Goal: Task Accomplishment & Management: Complete application form

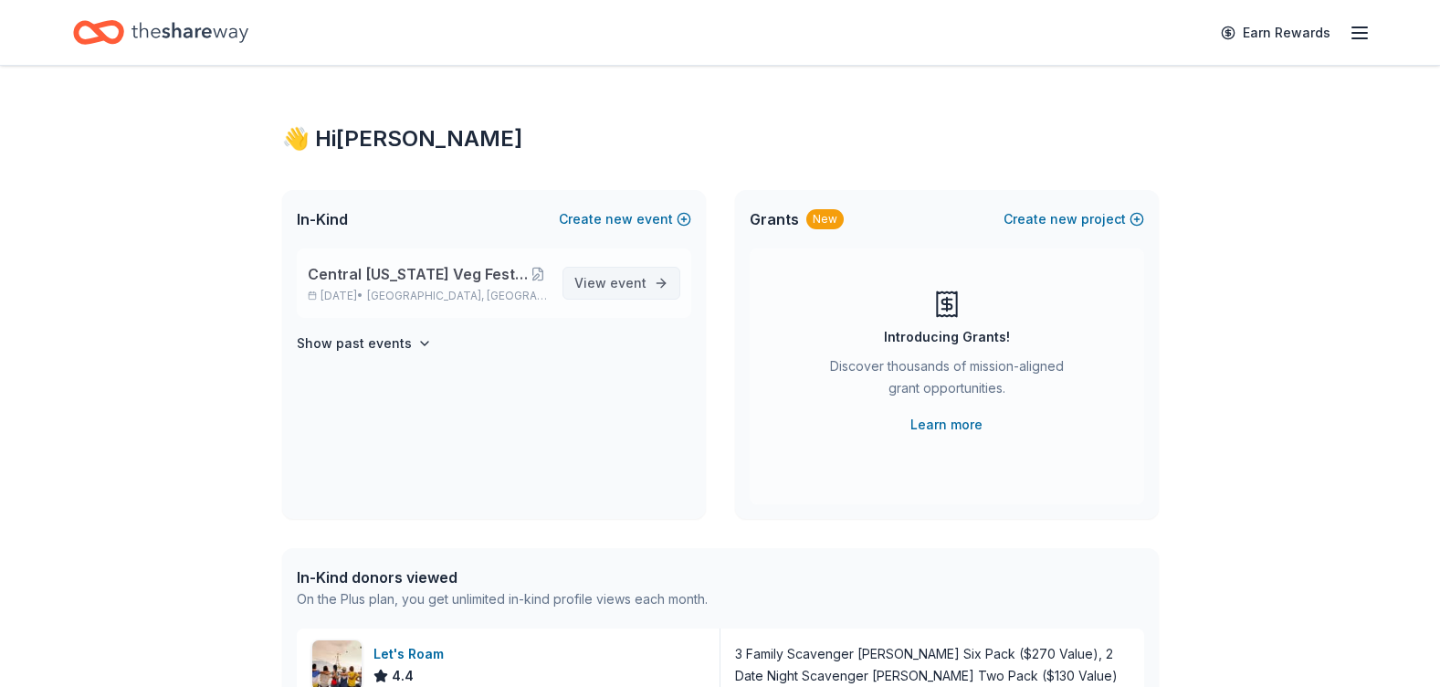
click at [661, 280] on link "View event" at bounding box center [622, 283] width 118 height 33
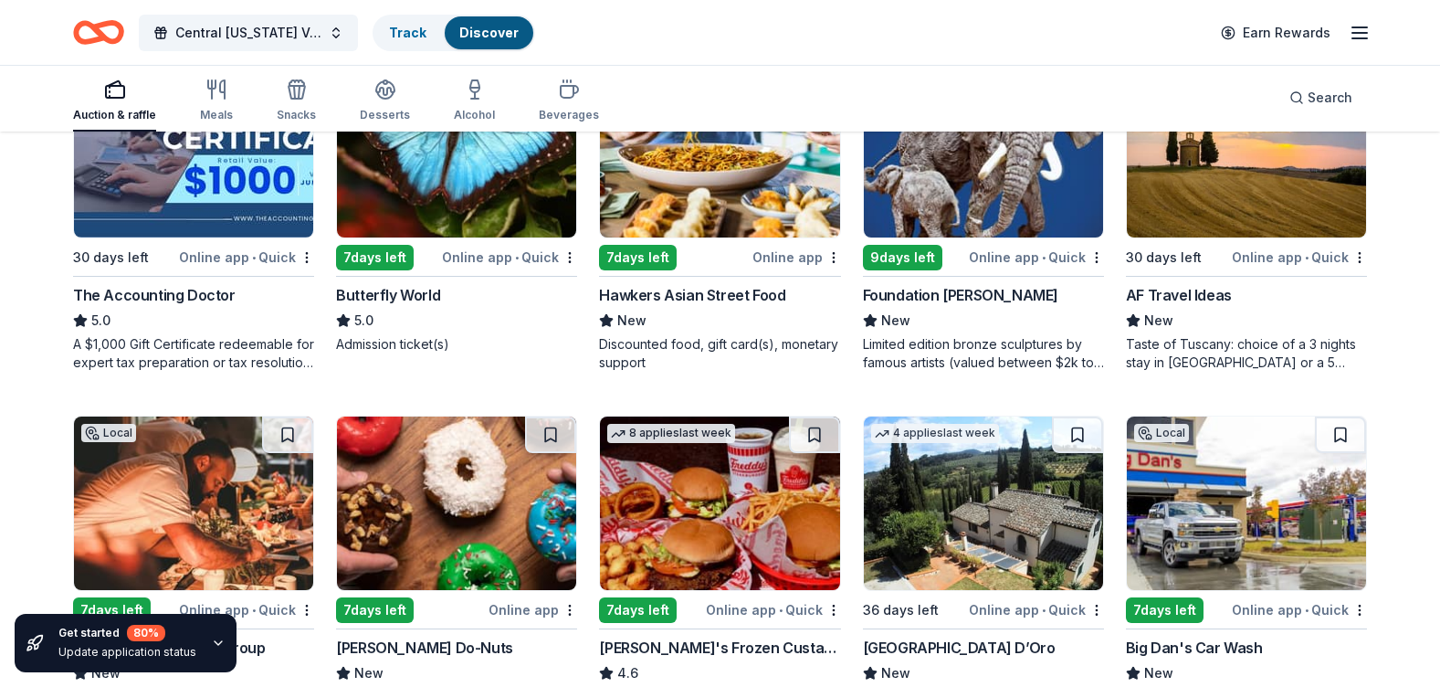
scroll to position [1388, 0]
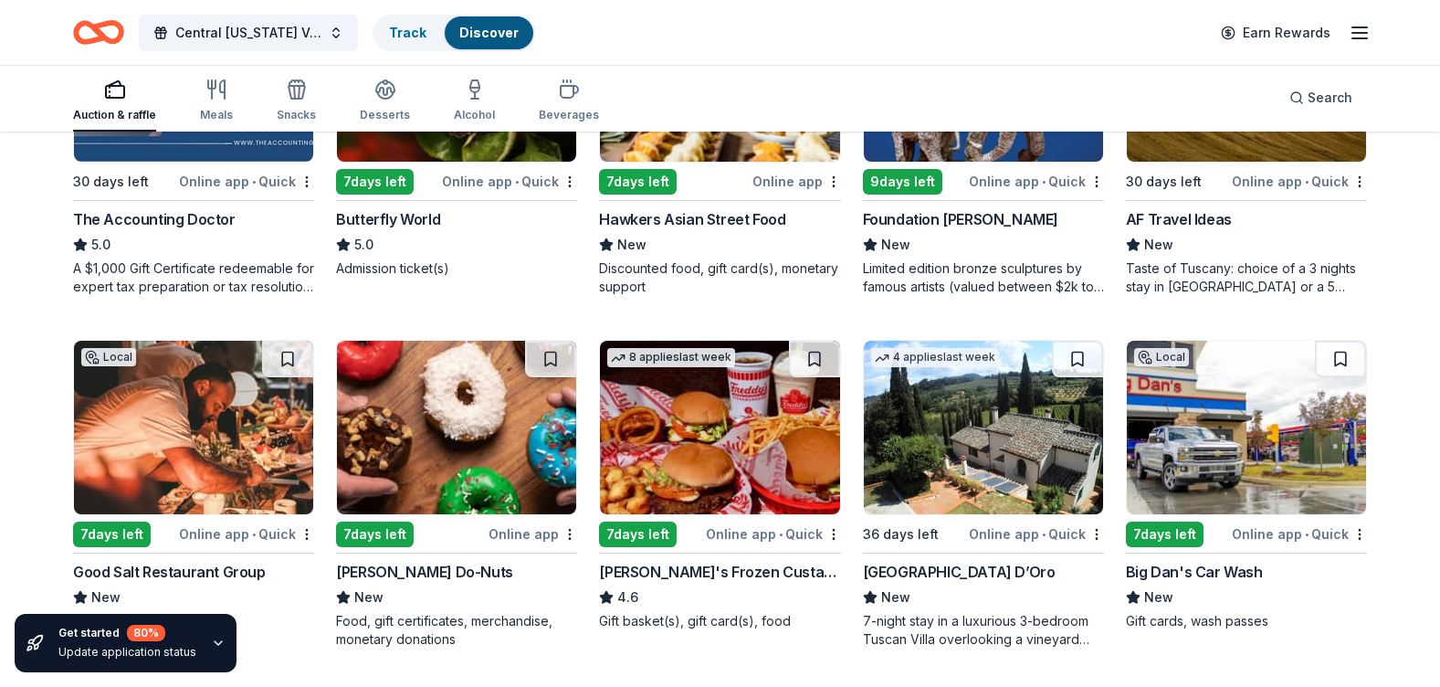
click at [1194, 568] on div "Big Dan's Car Wash" at bounding box center [1194, 572] width 137 height 22
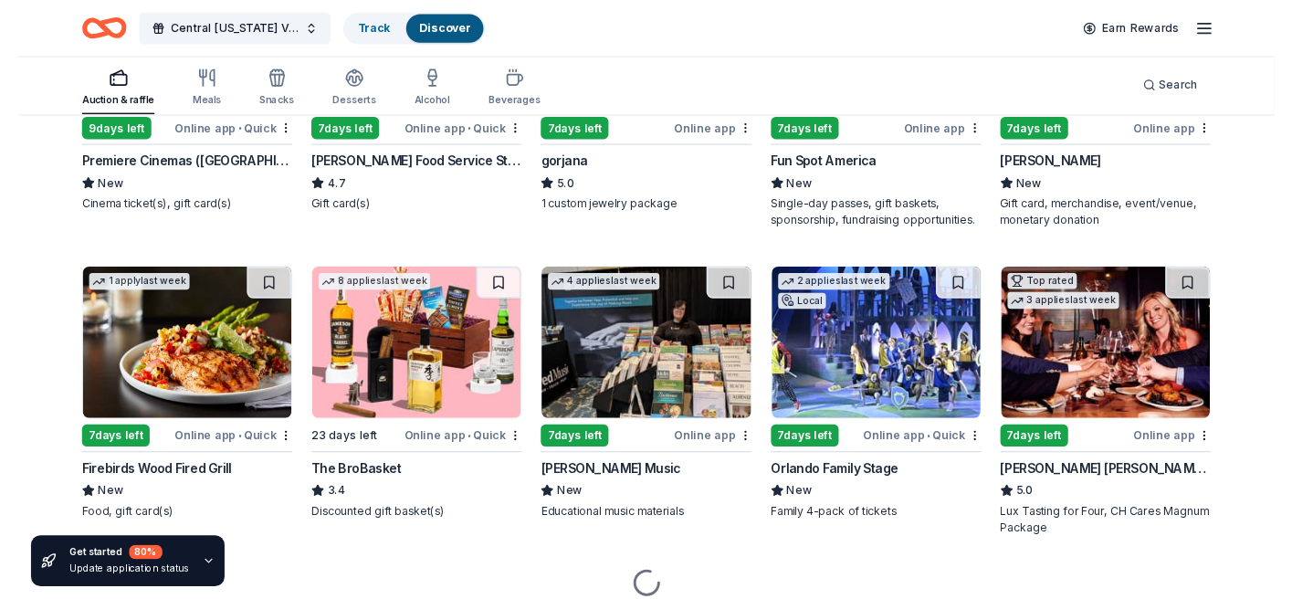
scroll to position [3258, 0]
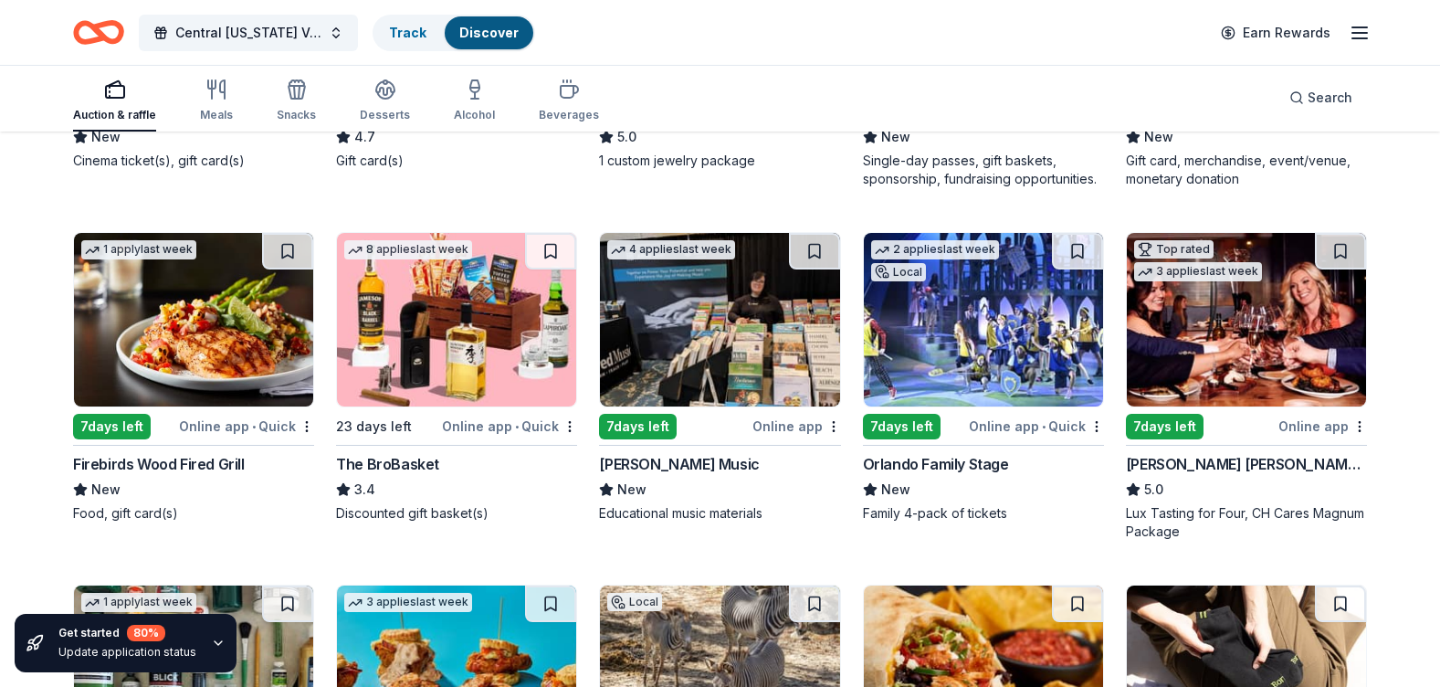
click at [393, 468] on div "The BroBasket" at bounding box center [387, 464] width 103 height 22
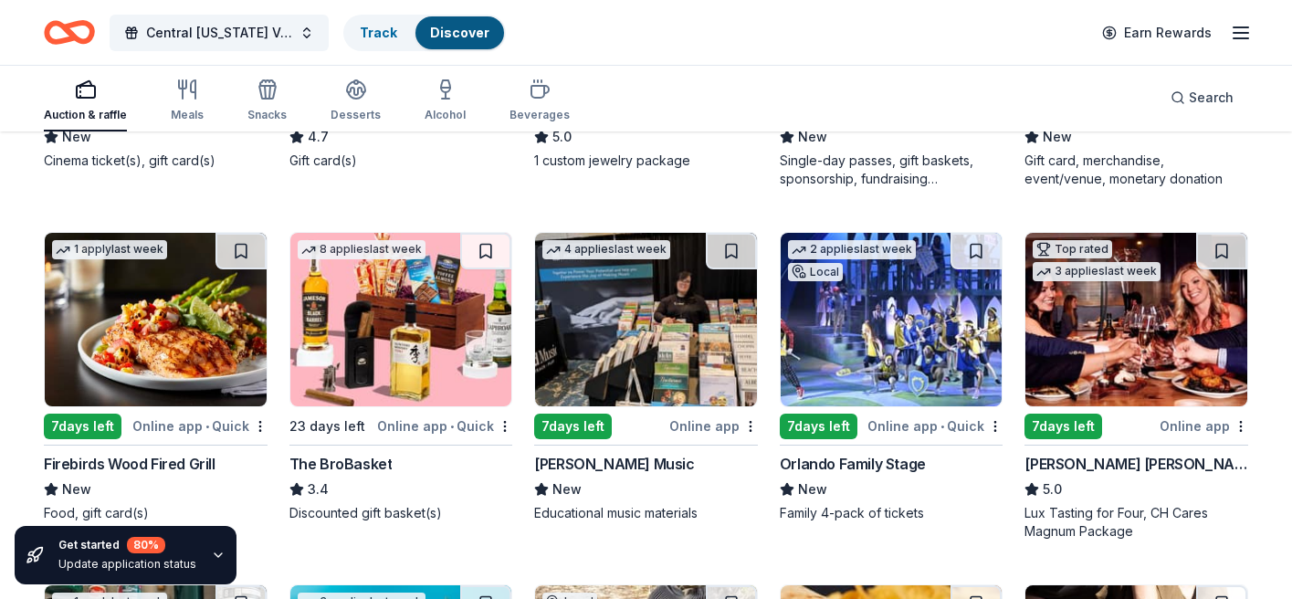
click at [838, 456] on div "Orlando Family Stage" at bounding box center [853, 464] width 146 height 22
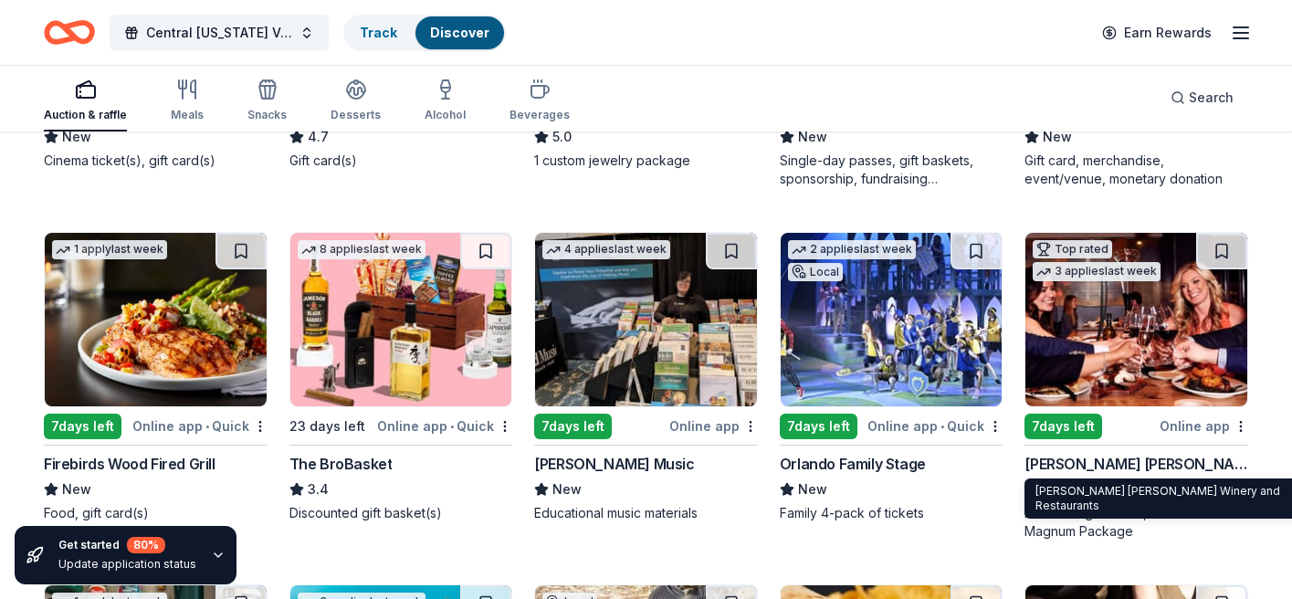
click at [1179, 455] on div "Cooper's Hawk Winery and Restaurants" at bounding box center [1137, 464] width 224 height 22
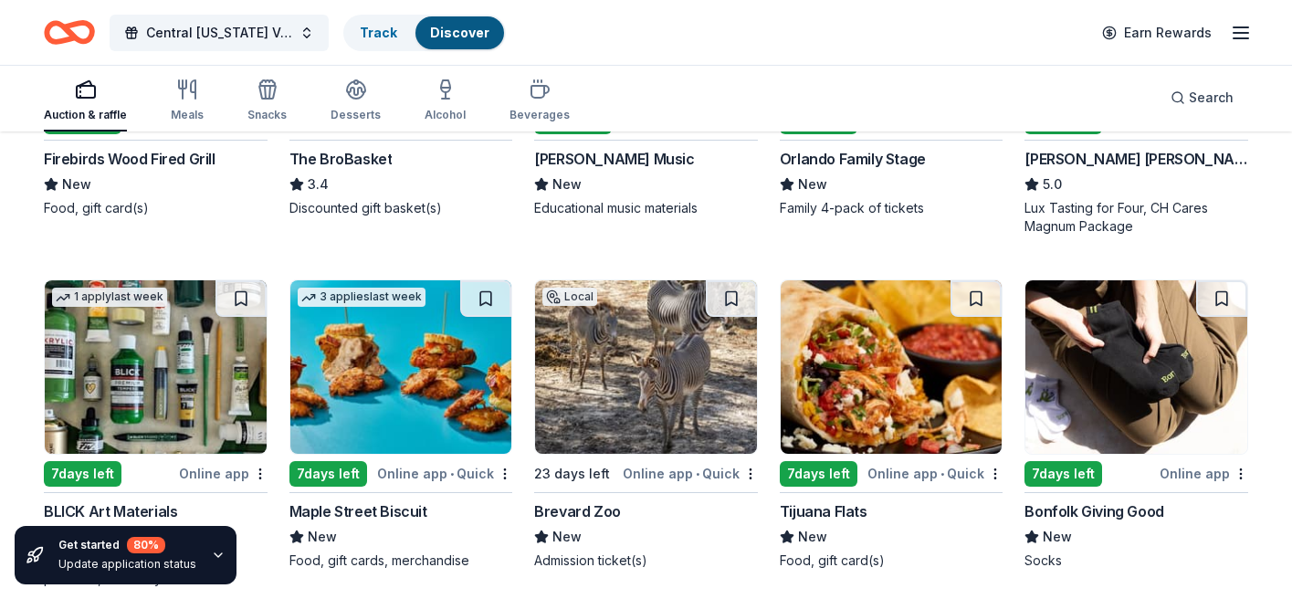
scroll to position [3609, 0]
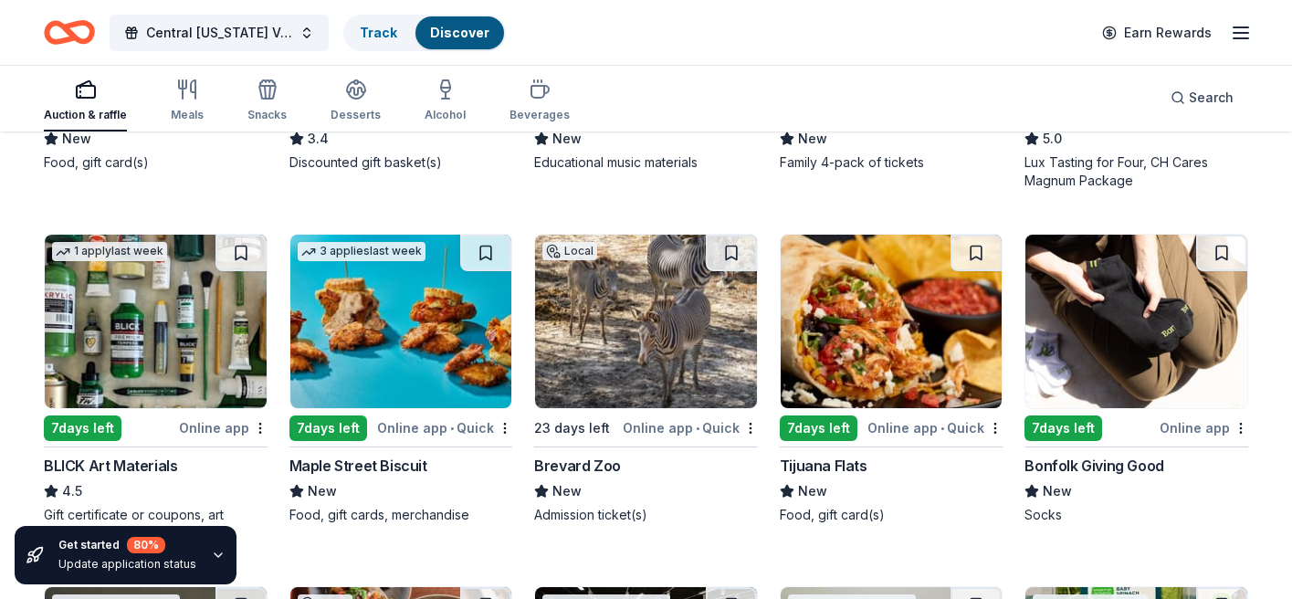
click at [129, 462] on div "BLICK Art Materials" at bounding box center [110, 466] width 133 height 22
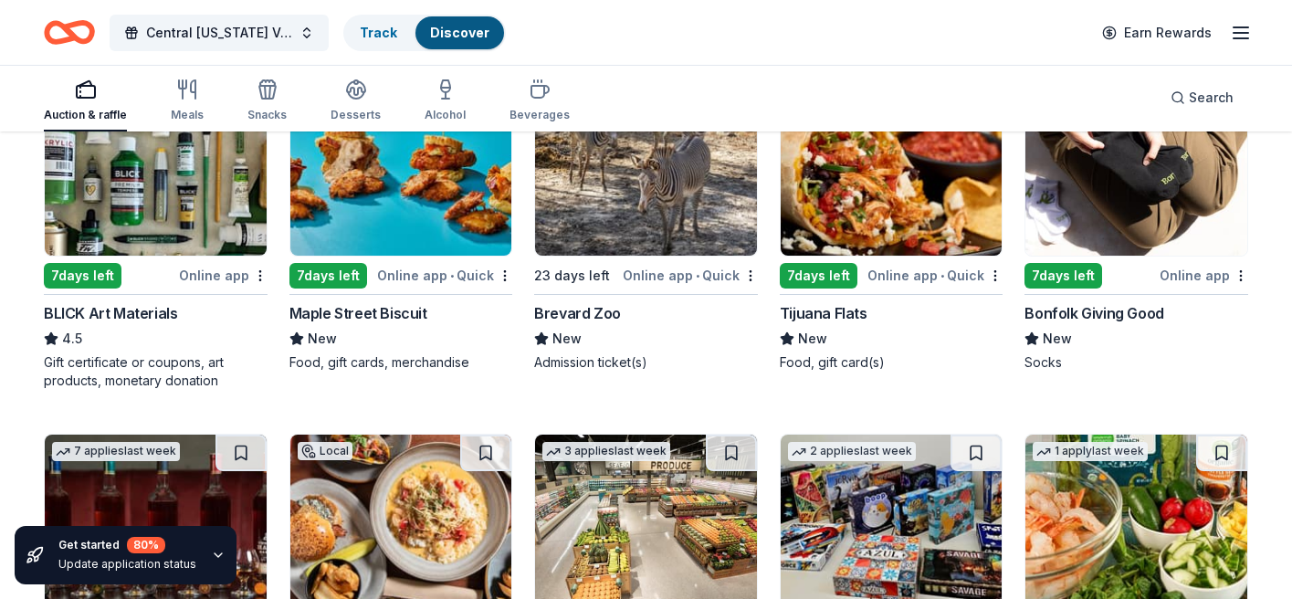
click at [599, 312] on div "Brevard Zoo" at bounding box center [577, 313] width 87 height 22
drag, startPoint x: 840, startPoint y: 309, endPoint x: 974, endPoint y: 378, distance: 151.1
click at [974, 378] on div "7 days left Online app • Quick Tijuana Flats New Food, gift card(s)" at bounding box center [892, 235] width 224 height 309
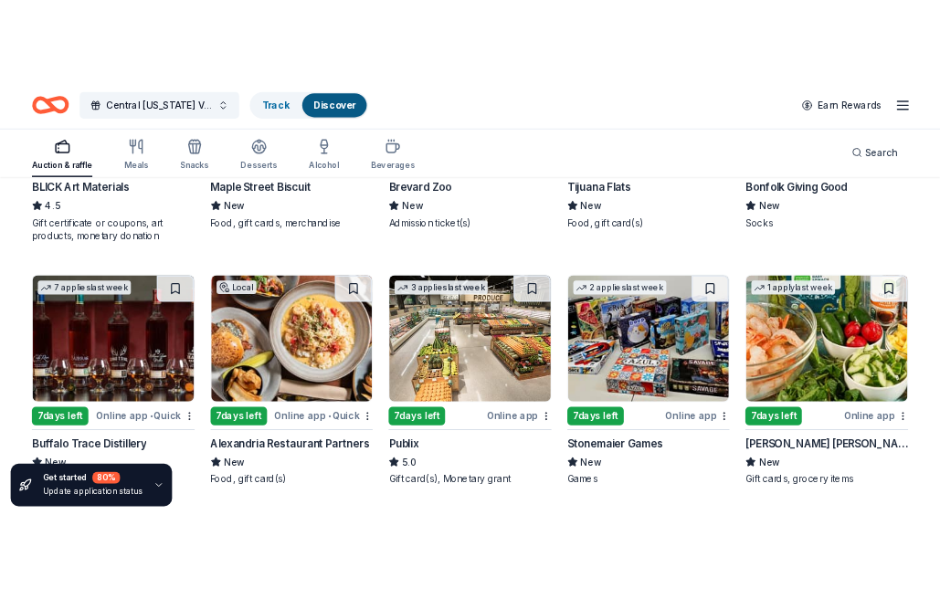
scroll to position [3964, 0]
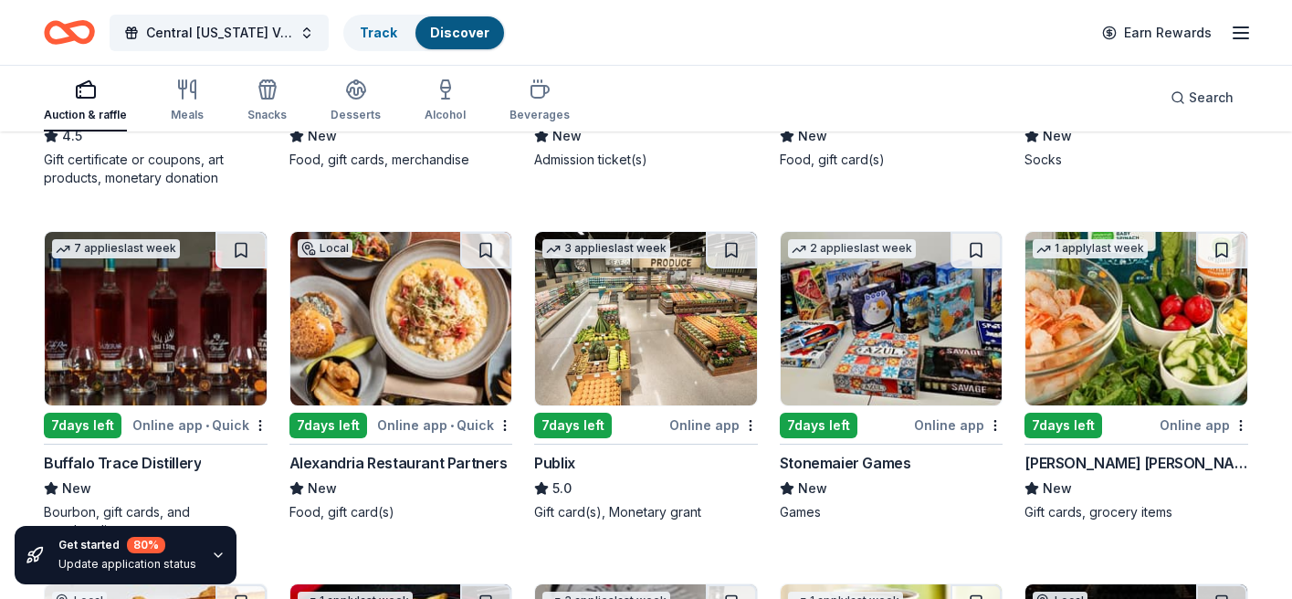
click at [540, 462] on div "Publix" at bounding box center [554, 463] width 41 height 22
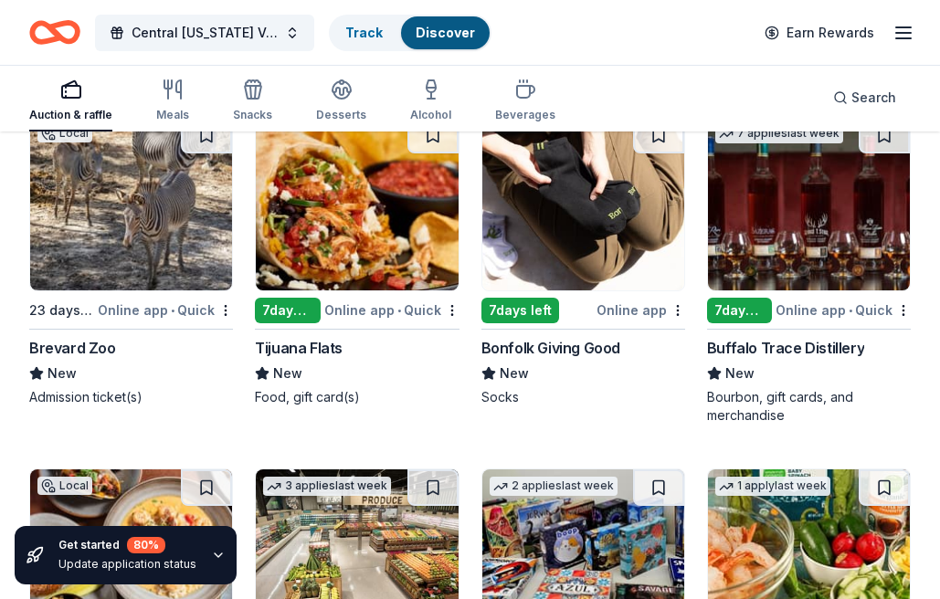
scroll to position [5052, 0]
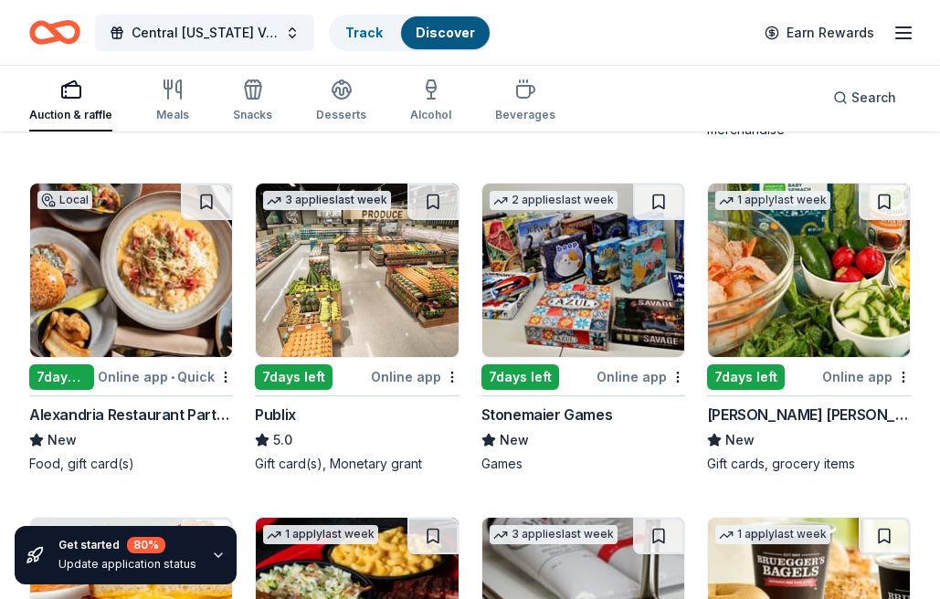
click at [552, 407] on div "Stonemaier Games" at bounding box center [546, 415] width 131 height 22
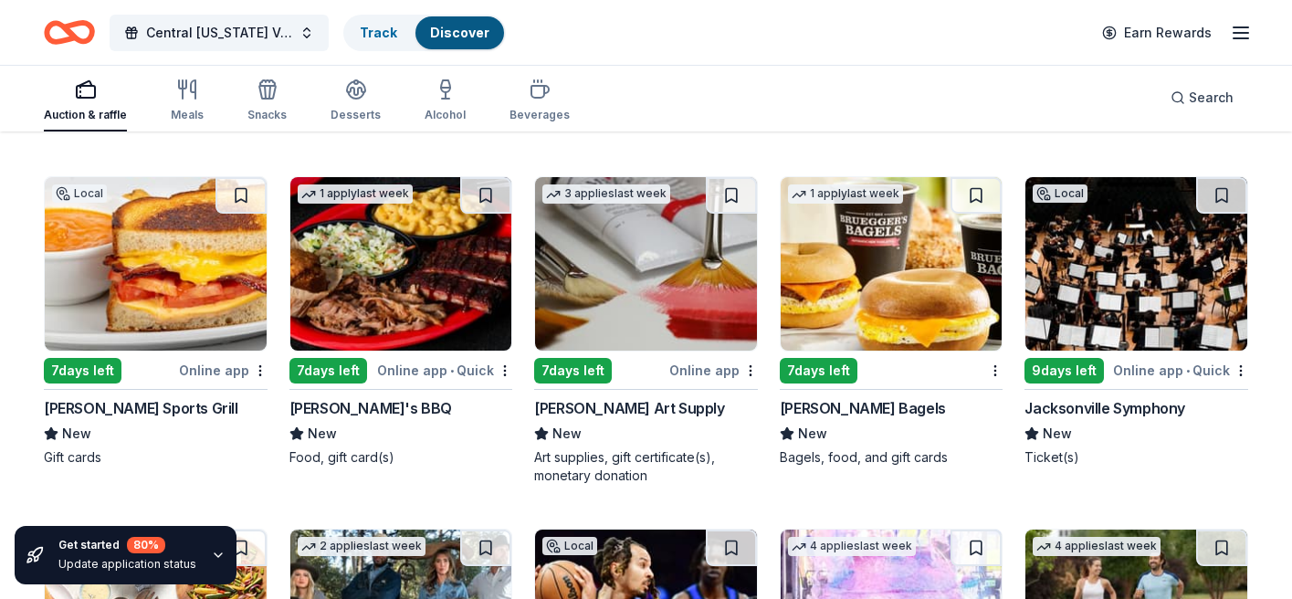
scroll to position [4480, 0]
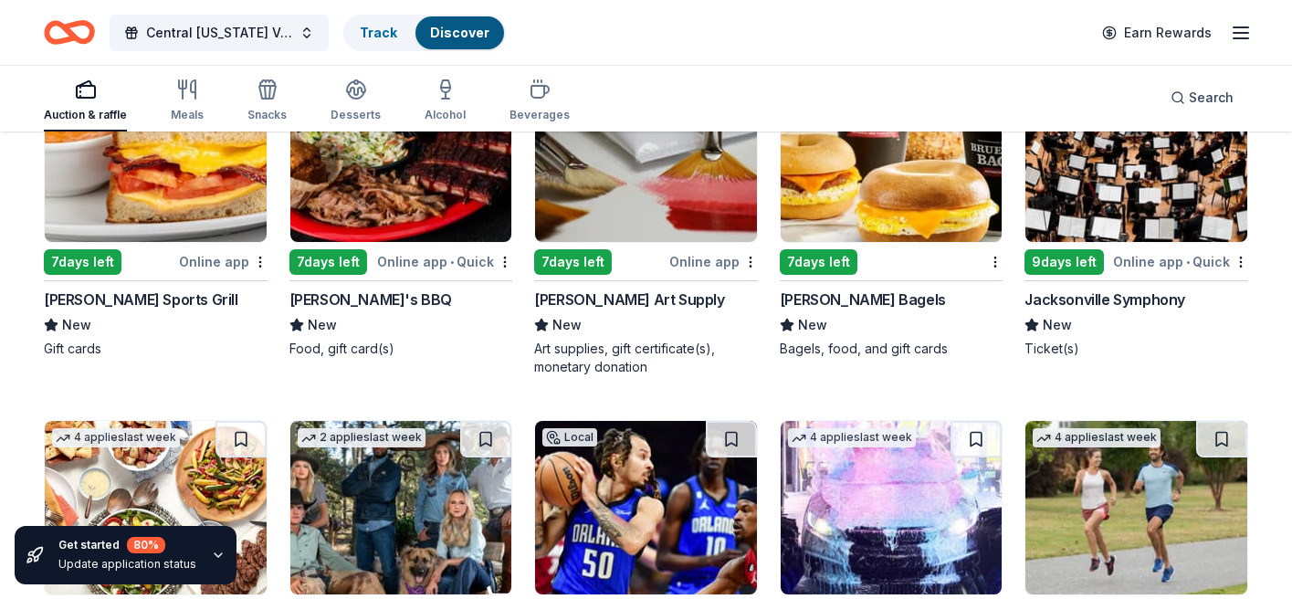
click at [852, 303] on div "Bruegger's Bagels" at bounding box center [863, 300] width 166 height 22
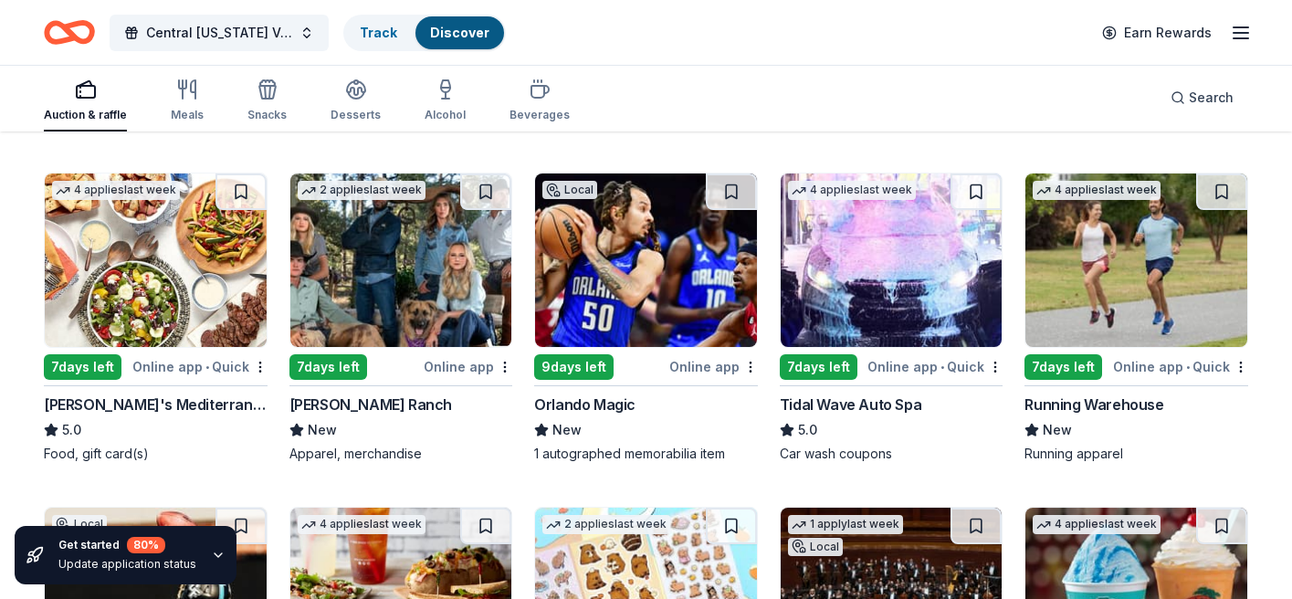
scroll to position [4846, 0]
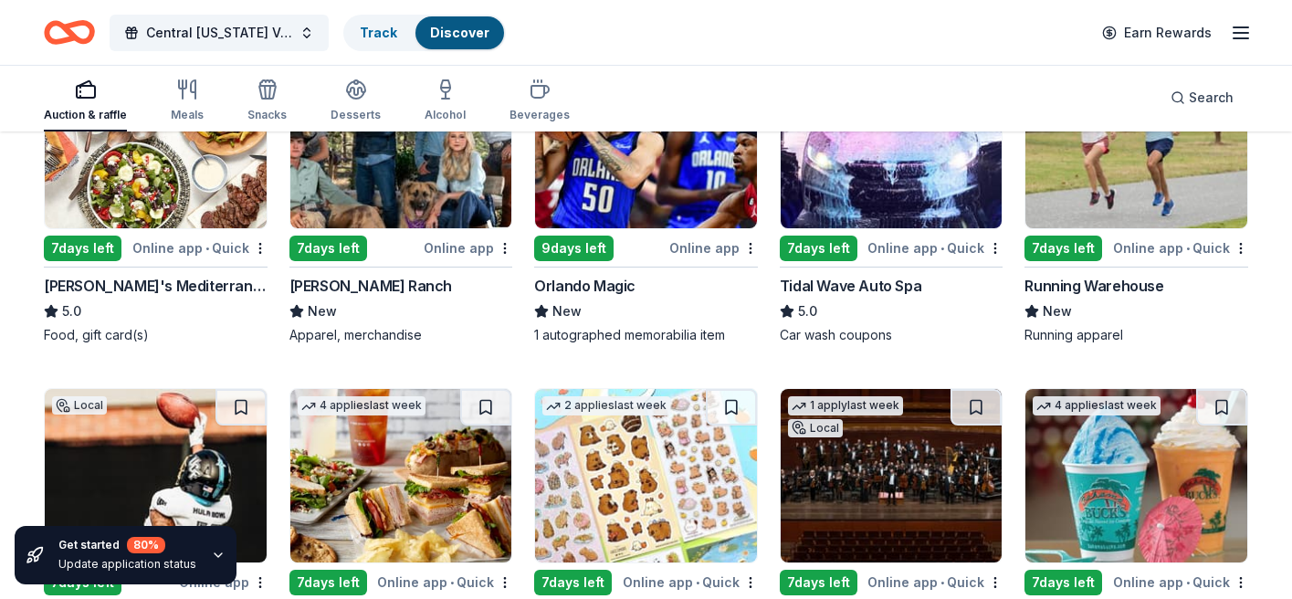
click at [160, 283] on div "Taziki's Mediterranean Cafe" at bounding box center [156, 286] width 224 height 22
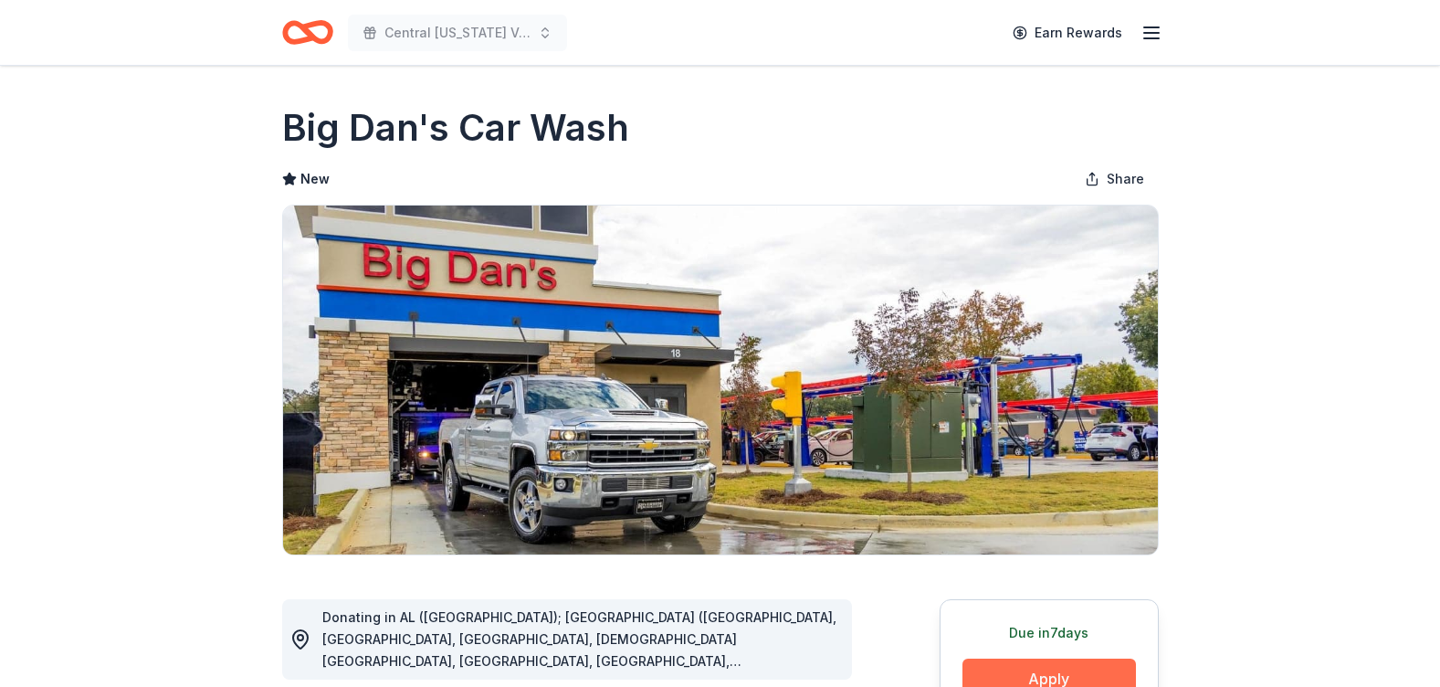
click at [1014, 678] on button "Apply" at bounding box center [1049, 678] width 174 height 40
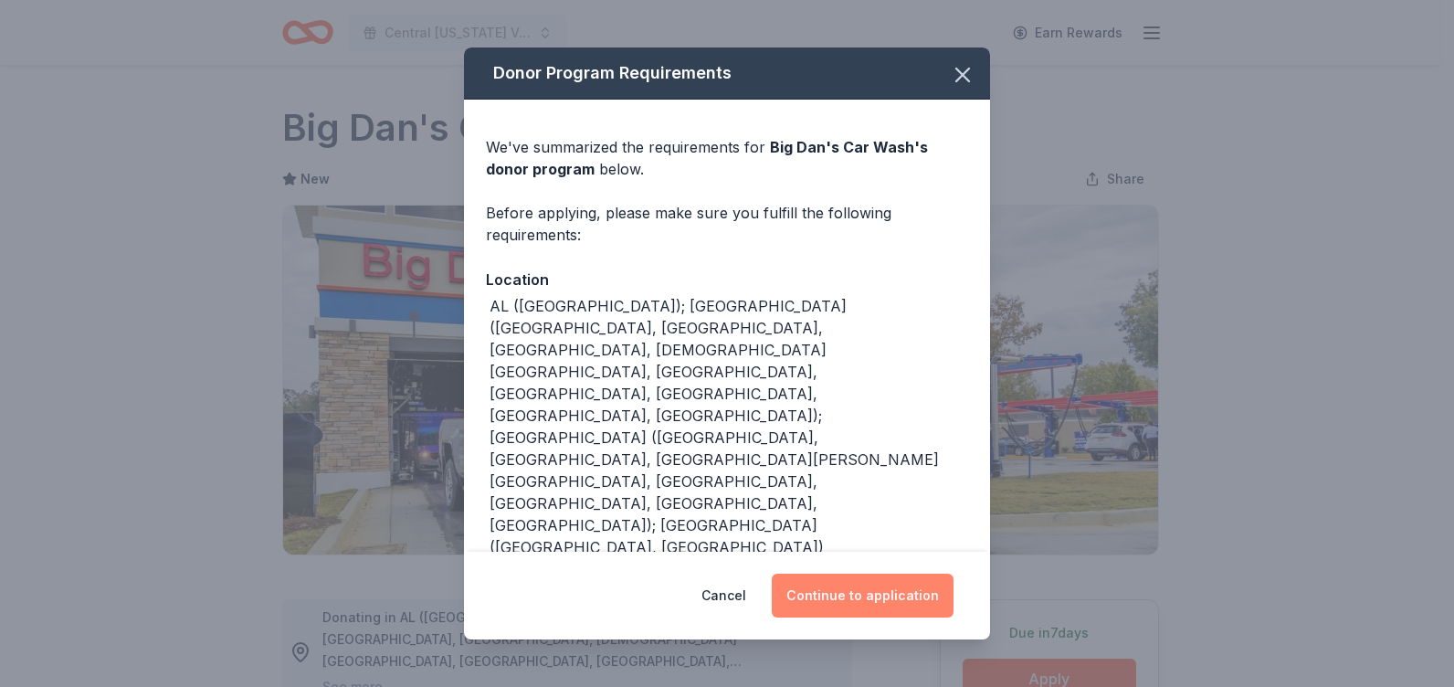
click at [873, 605] on button "Continue to application" at bounding box center [863, 595] width 182 height 44
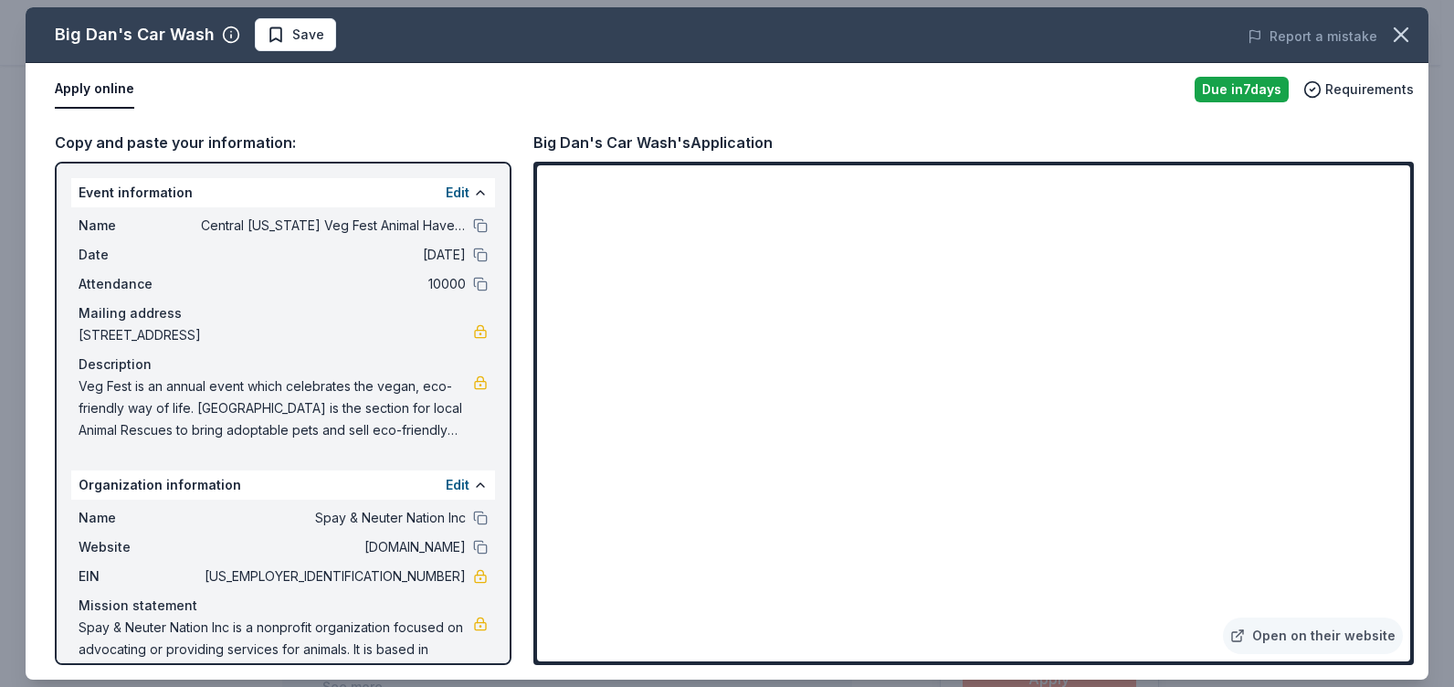
click at [1412, 351] on div "Open on their website" at bounding box center [973, 413] width 880 height 503
click at [1407, 34] on icon "button" at bounding box center [1401, 35] width 26 height 26
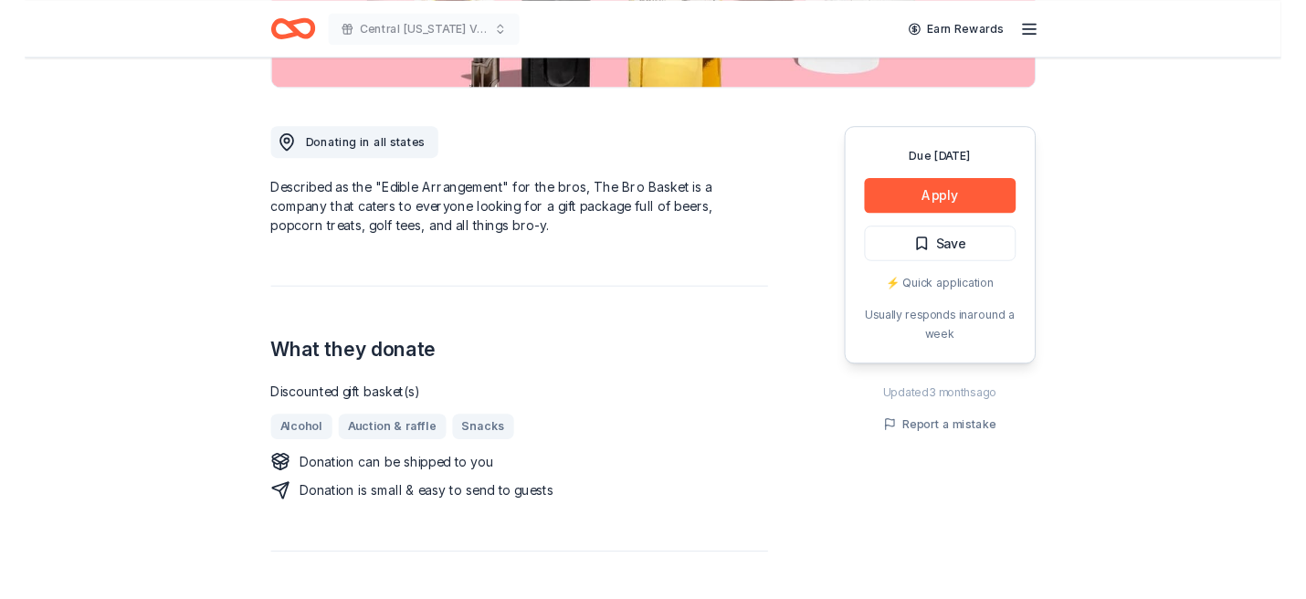
scroll to position [450, 0]
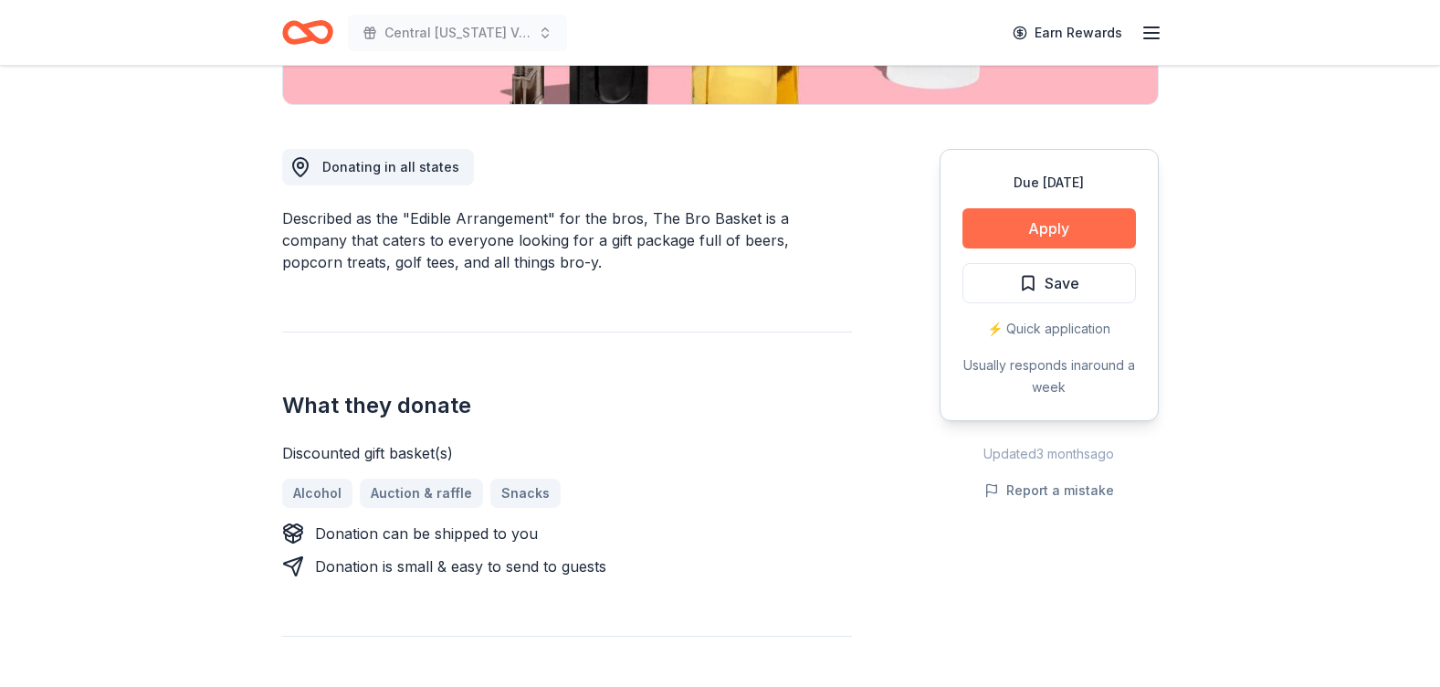
click at [1080, 223] on button "Apply" at bounding box center [1049, 228] width 174 height 40
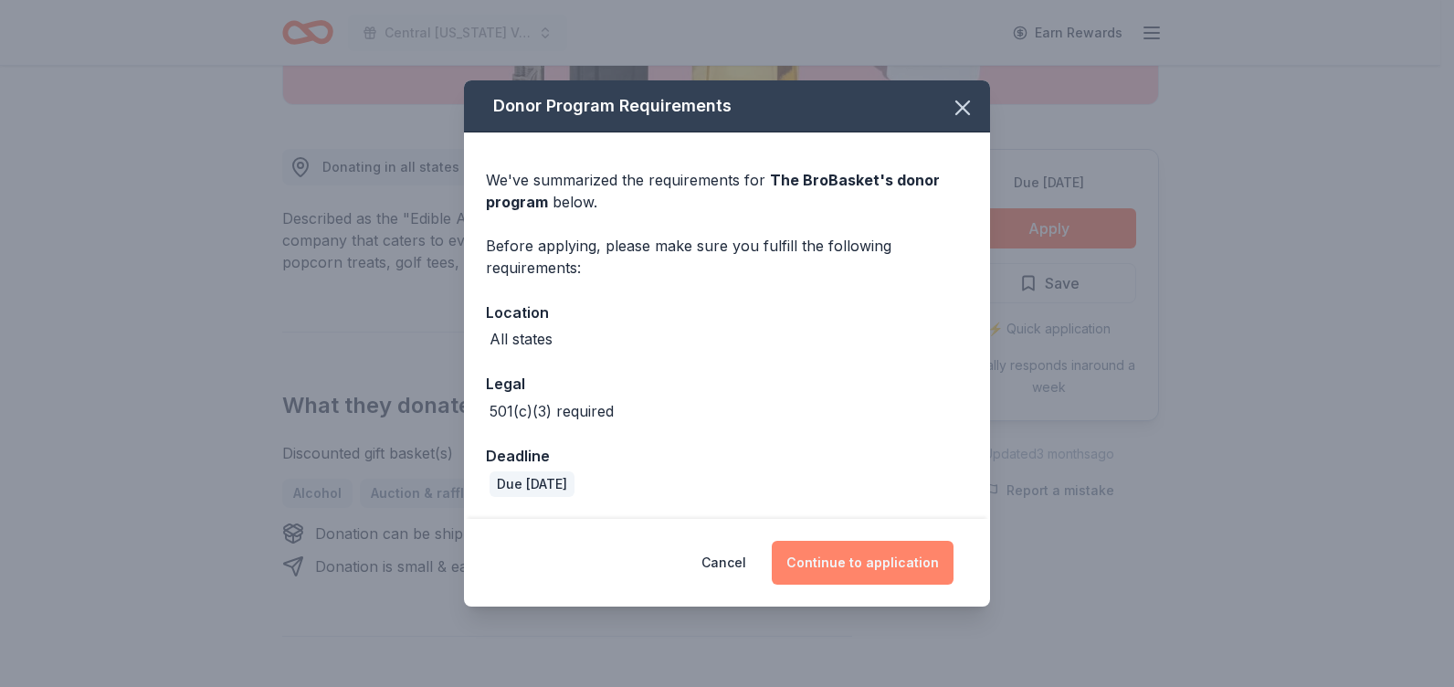
click at [864, 568] on button "Continue to application" at bounding box center [863, 563] width 182 height 44
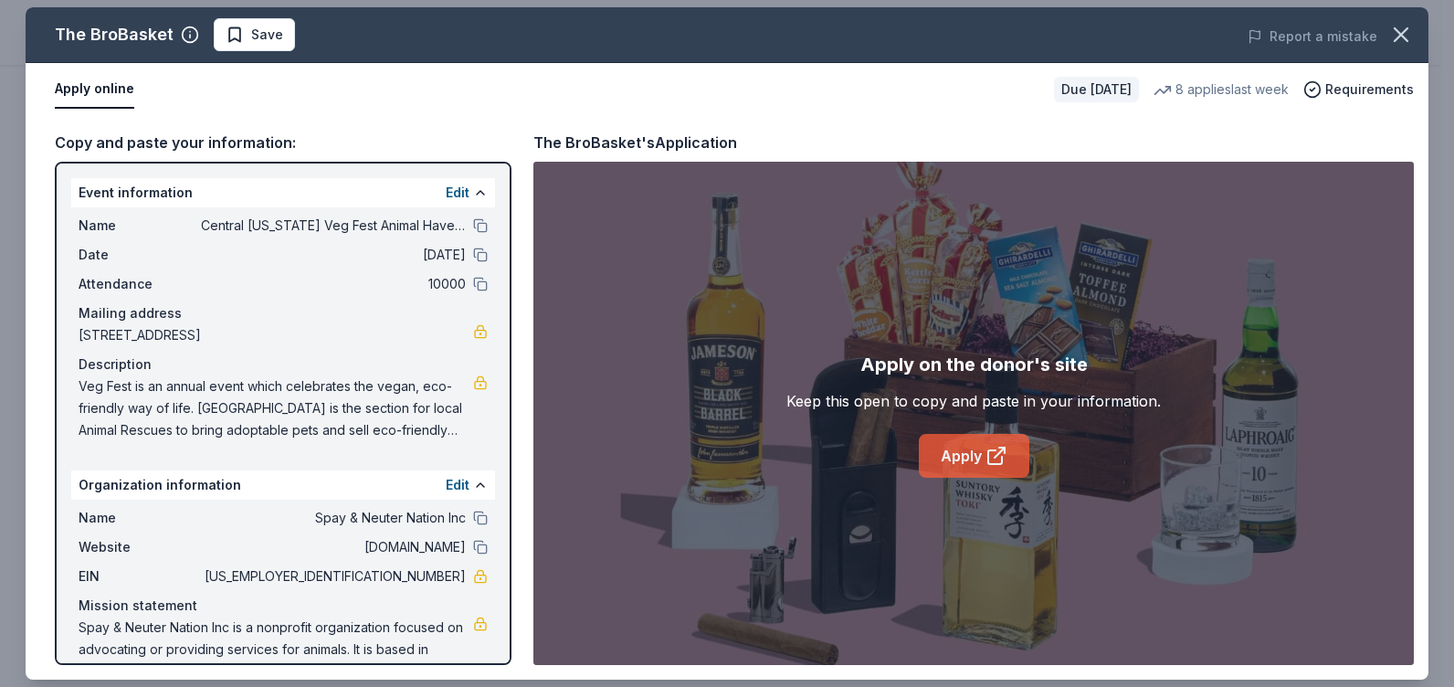
click at [970, 458] on link "Apply" at bounding box center [974, 456] width 110 height 44
click at [973, 456] on link "Apply" at bounding box center [974, 456] width 110 height 44
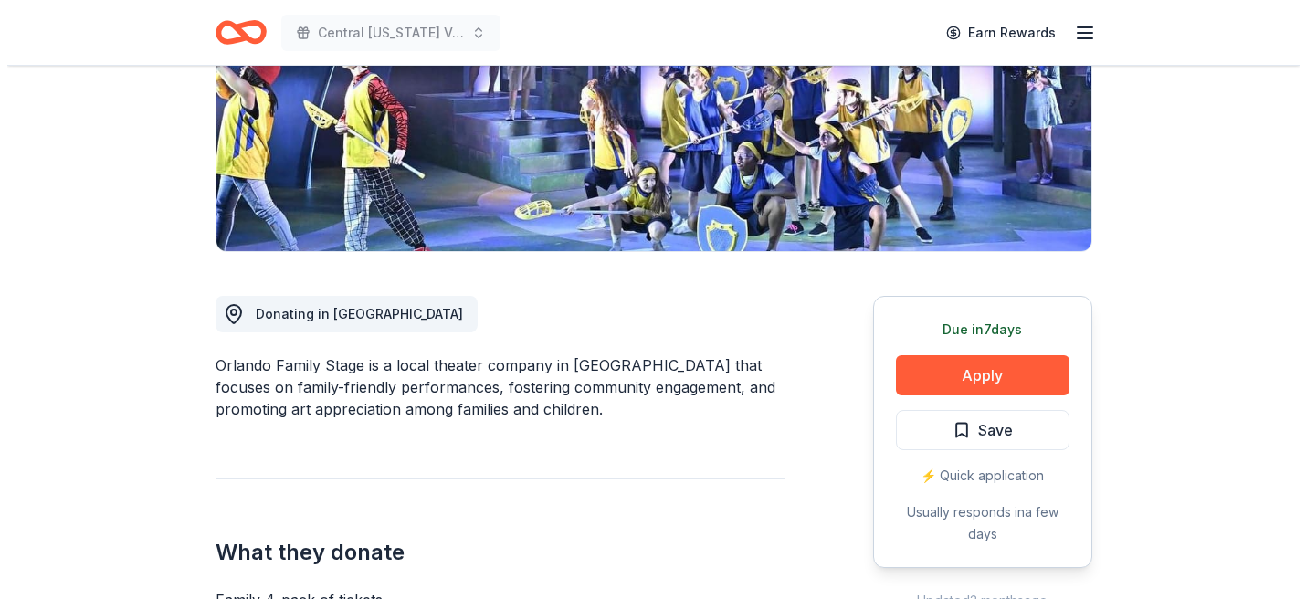
scroll to position [341, 0]
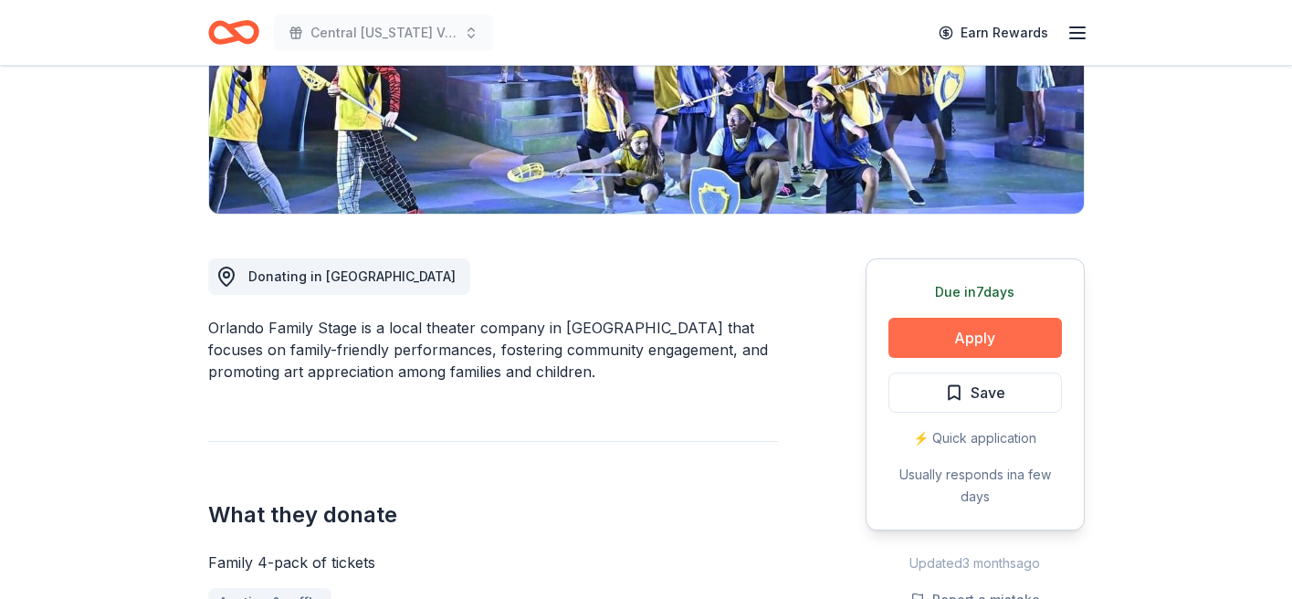
click at [956, 337] on button "Apply" at bounding box center [976, 338] width 174 height 40
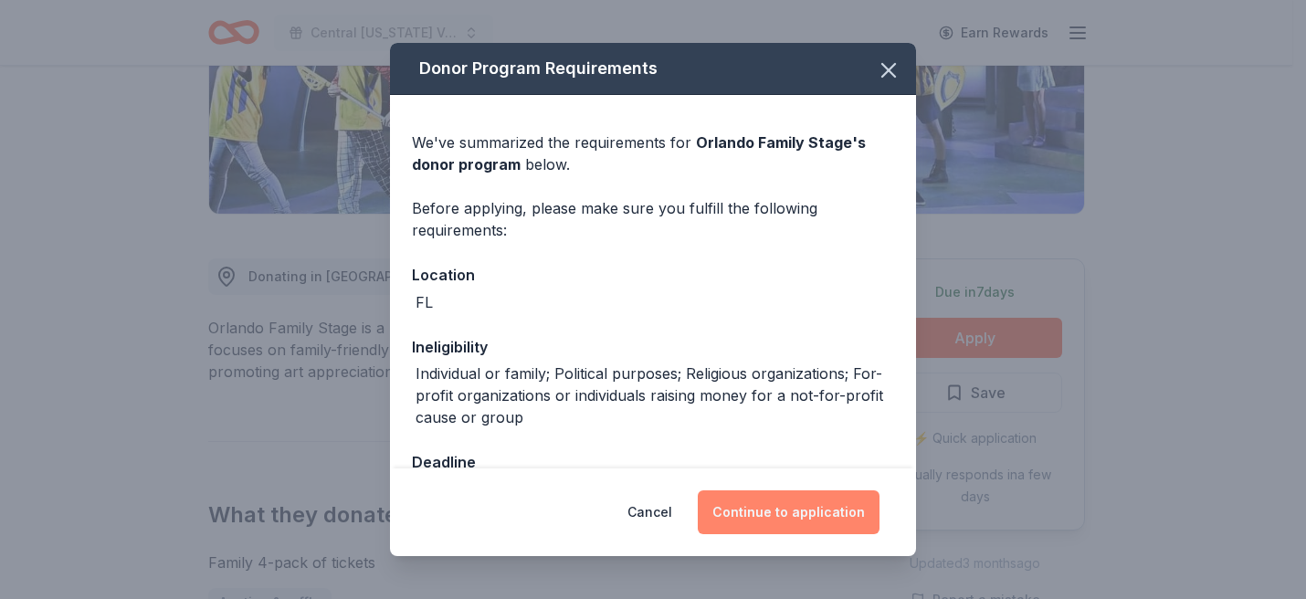
click at [825, 510] on button "Continue to application" at bounding box center [789, 512] width 182 height 44
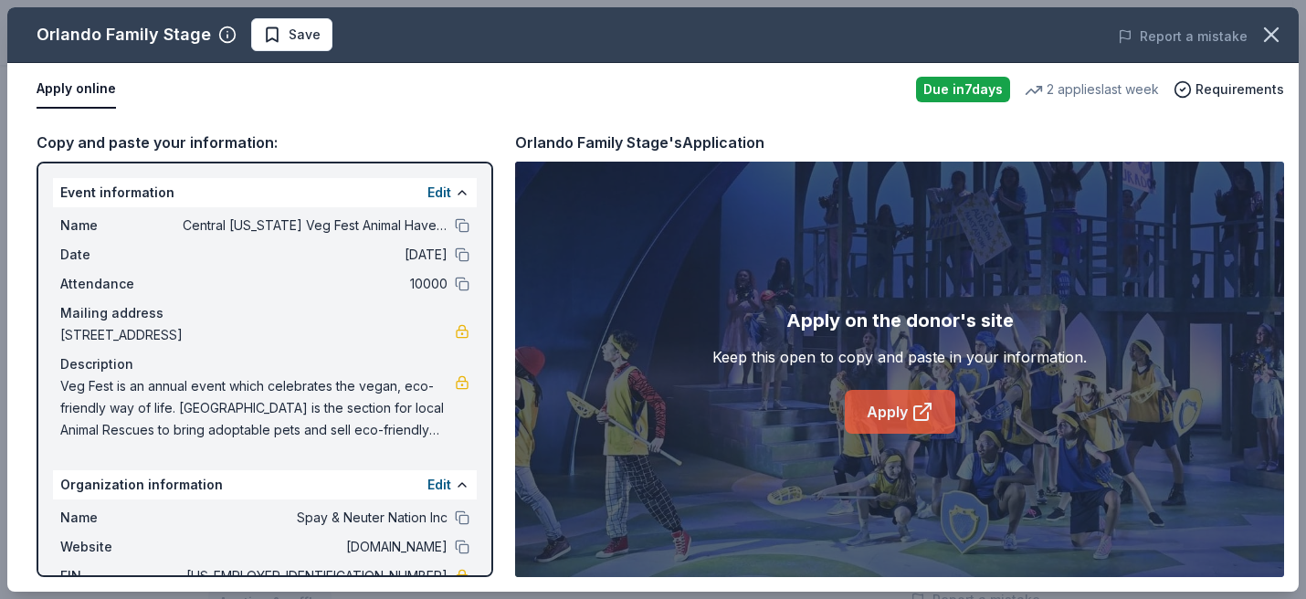
click at [931, 407] on icon at bounding box center [927, 406] width 5 height 5
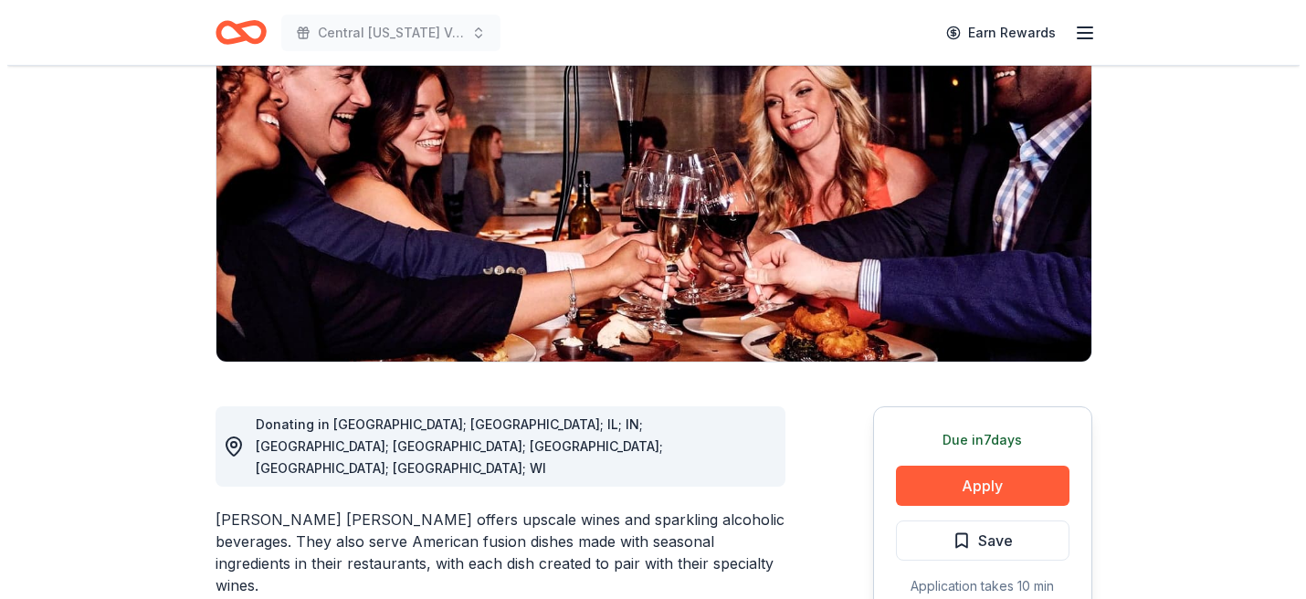
scroll to position [283, 0]
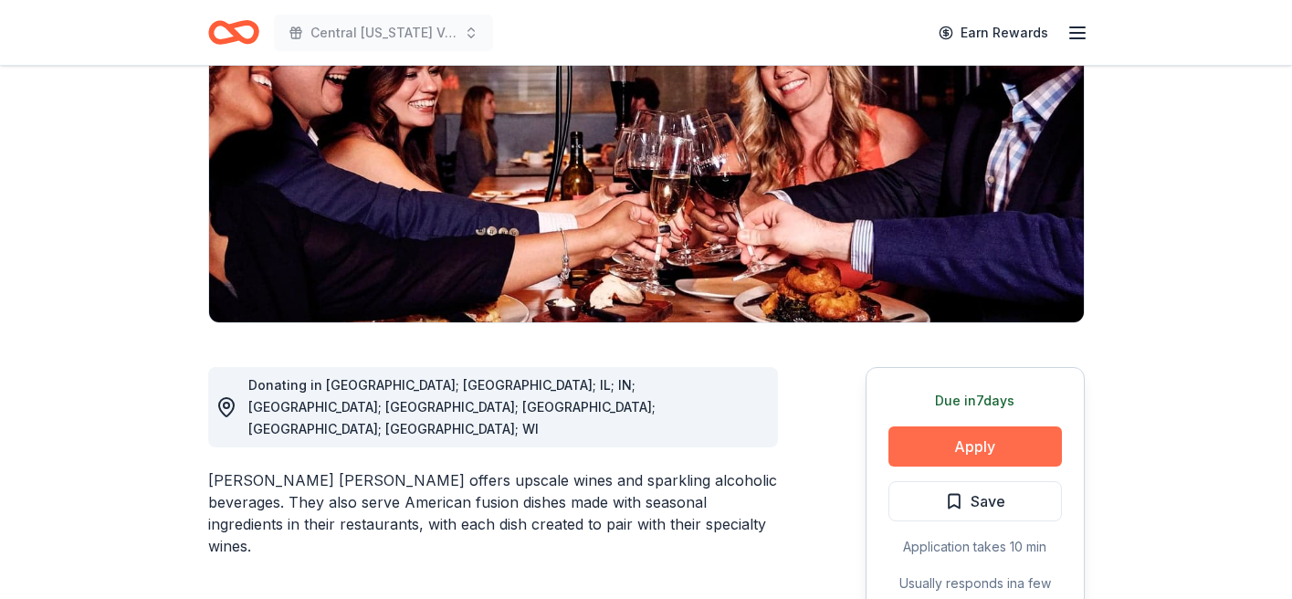
click at [967, 426] on button "Apply" at bounding box center [976, 446] width 174 height 40
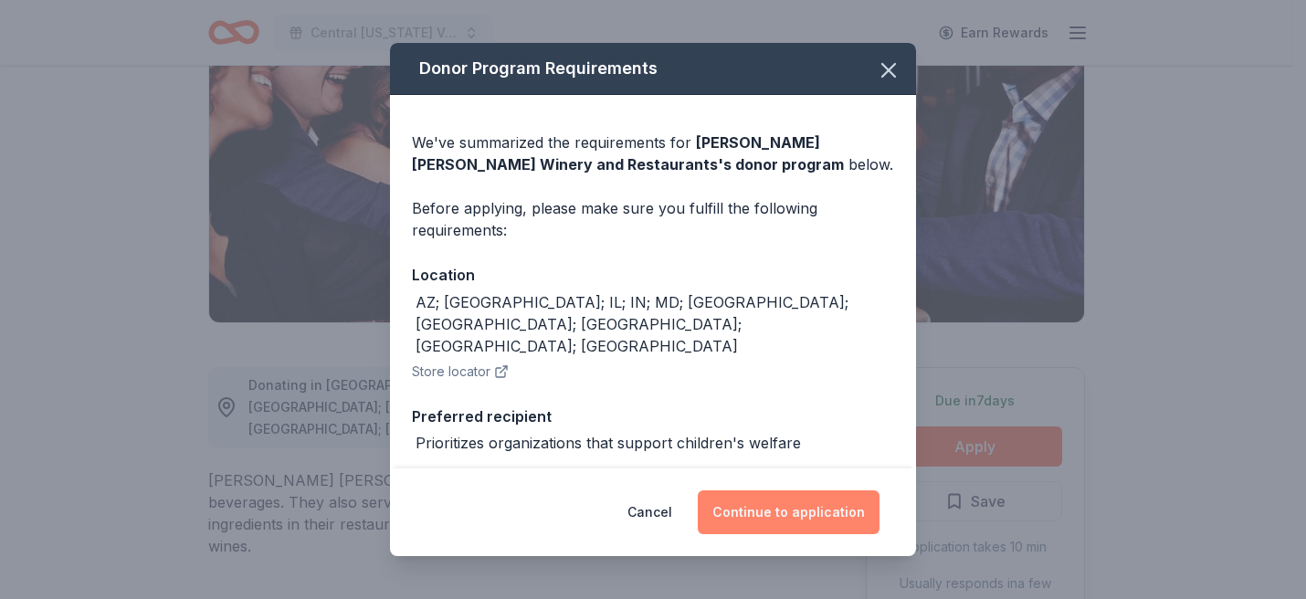
click at [773, 512] on button "Continue to application" at bounding box center [789, 512] width 182 height 44
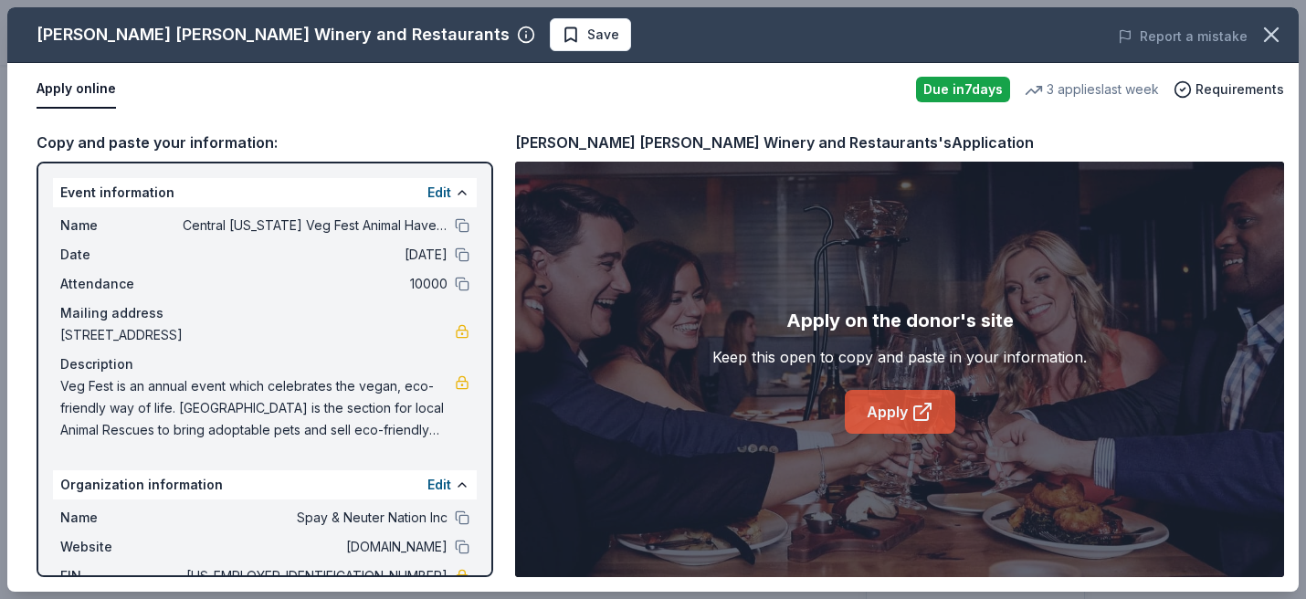
click at [894, 413] on link "Apply" at bounding box center [900, 412] width 110 height 44
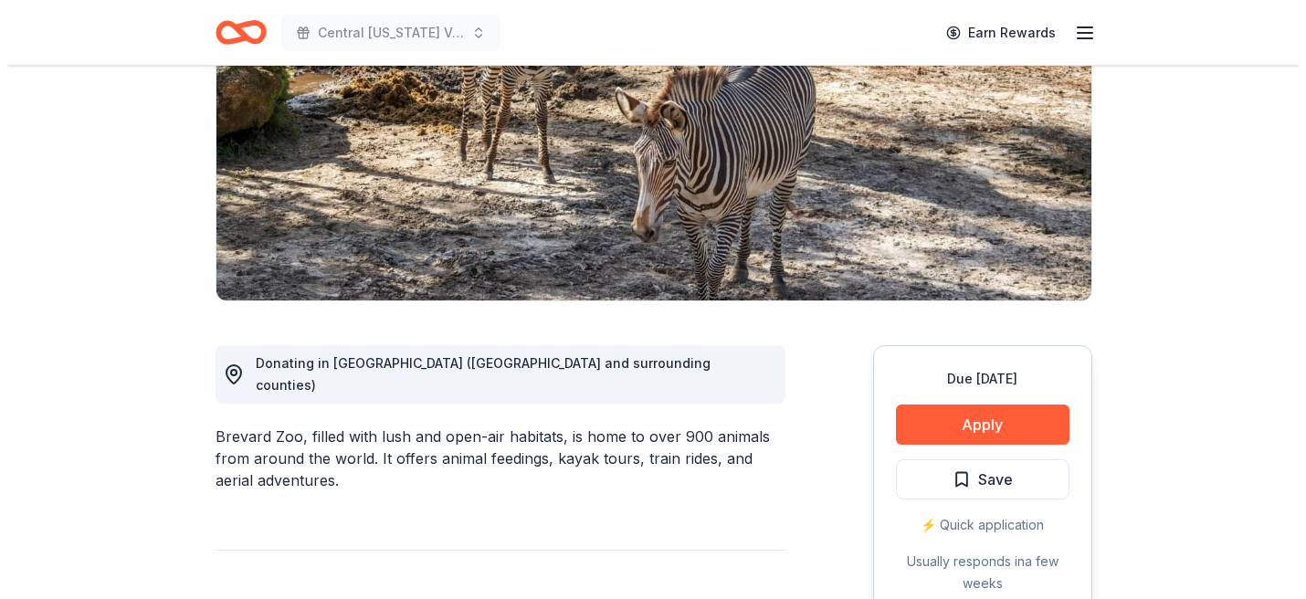
scroll to position [352, 0]
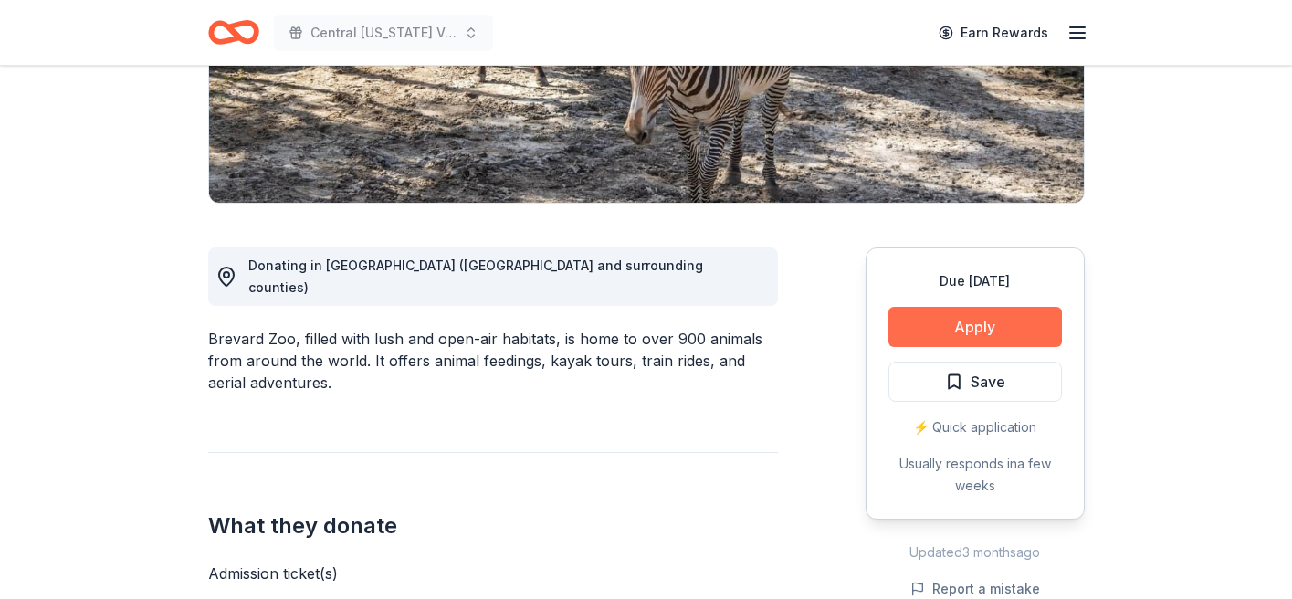
click at [973, 336] on button "Apply" at bounding box center [976, 327] width 174 height 40
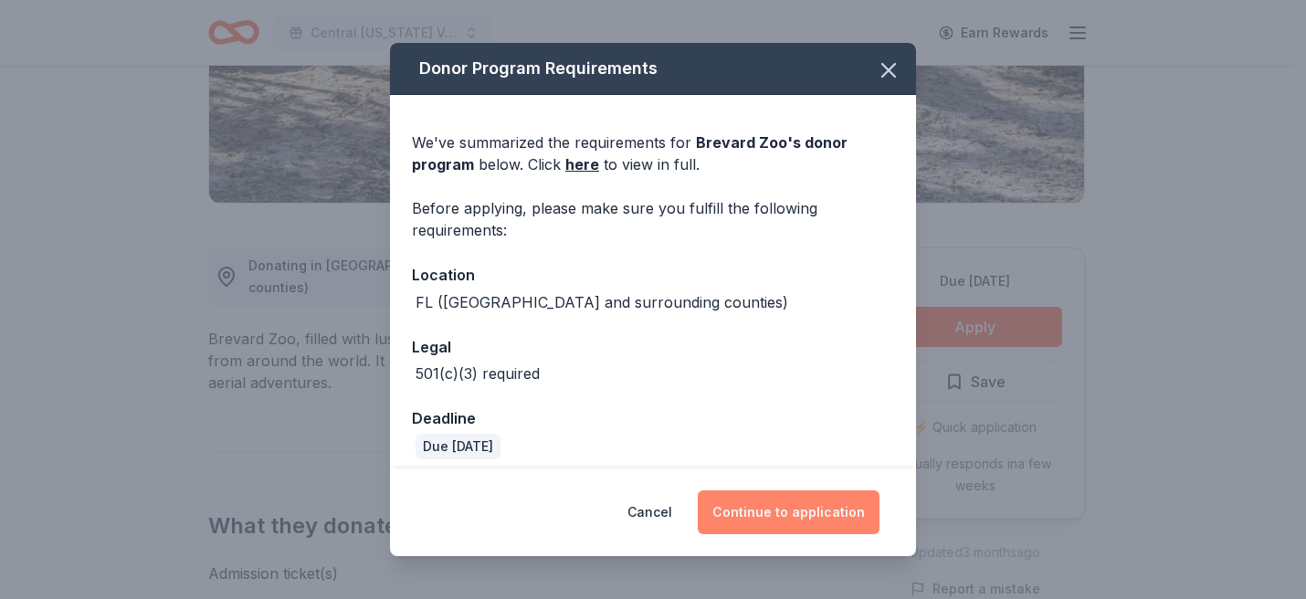
click at [779, 508] on button "Continue to application" at bounding box center [789, 512] width 182 height 44
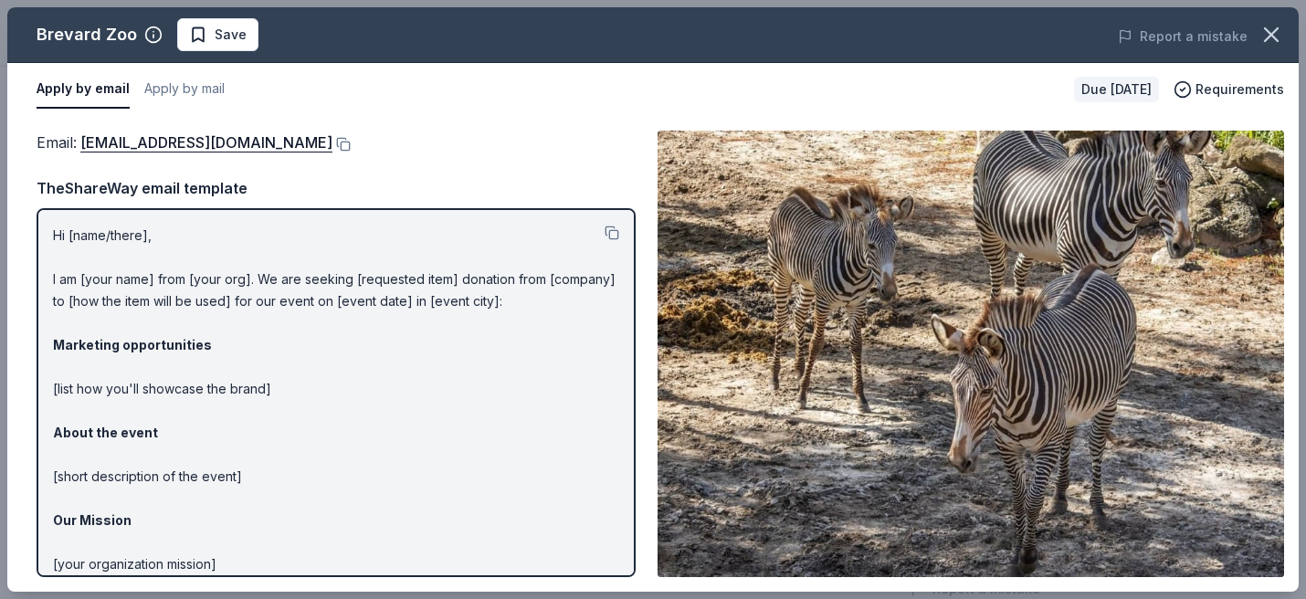
click at [125, 232] on p "Hi [name/there], I am [your name] from [your org]. We are seeking [requested it…" at bounding box center [336, 455] width 566 height 460
click at [113, 235] on p "Hi [name/there], I am [your name] from [your org]. We are seeking [requested it…" at bounding box center [336, 455] width 566 height 460
click at [145, 236] on p "Hi [name/there], I am [your name] from [your org]. We are seeking [requested it…" at bounding box center [336, 455] width 566 height 460
click at [141, 228] on p "Hi [name/there], I am [your name] from [your org]. We are seeking [requested it…" at bounding box center [336, 455] width 566 height 460
click at [82, 239] on p "Hi [name/there], I am [your name] from [your org]. We are seeking [requested it…" at bounding box center [336, 455] width 566 height 460
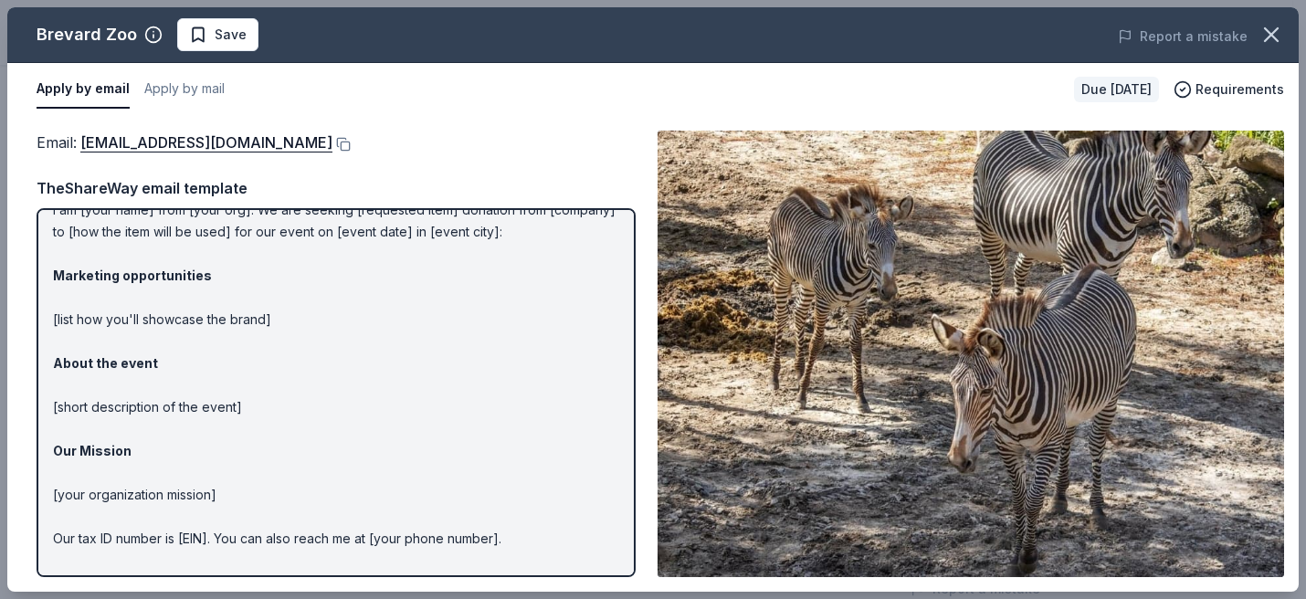
scroll to position [0, 0]
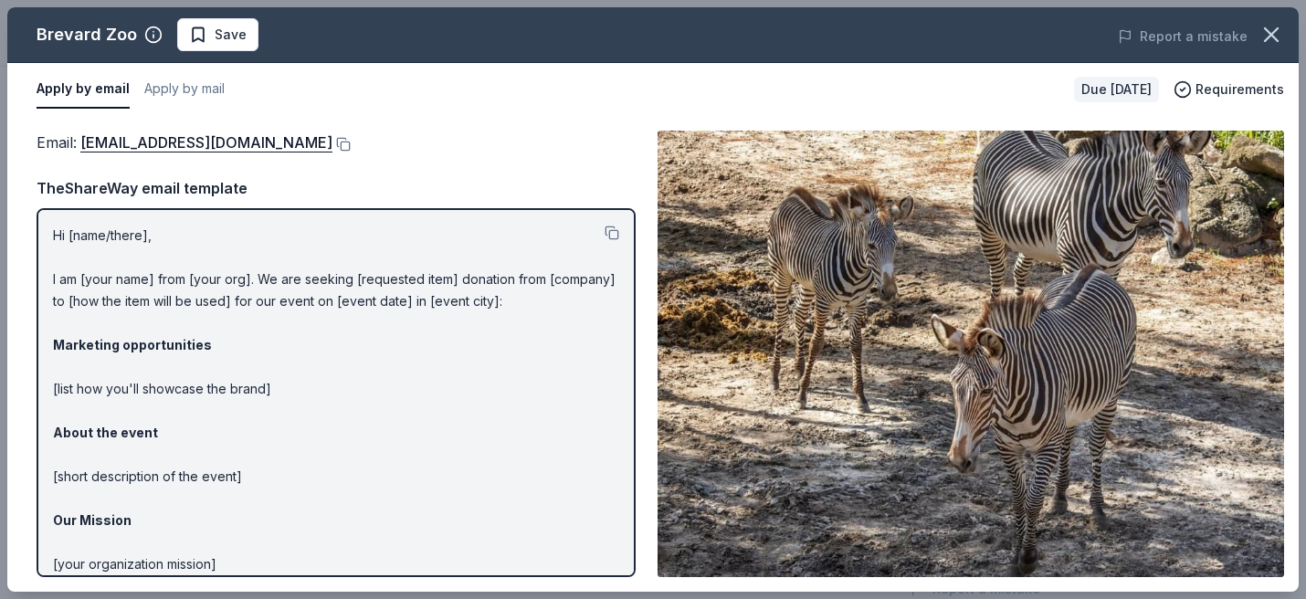
click at [142, 274] on p "Hi [name/there], I am [your name] from [your org]. We are seeking [requested it…" at bounding box center [336, 455] width 566 height 460
click at [141, 241] on p "Hi [name/there], I am [your name] from [your org]. We are seeking [requested it…" at bounding box center [336, 455] width 566 height 460
click at [89, 239] on p "Hi [name/there], I am [your name] from [your org]. We are seeking [requested it…" at bounding box center [336, 455] width 566 height 460
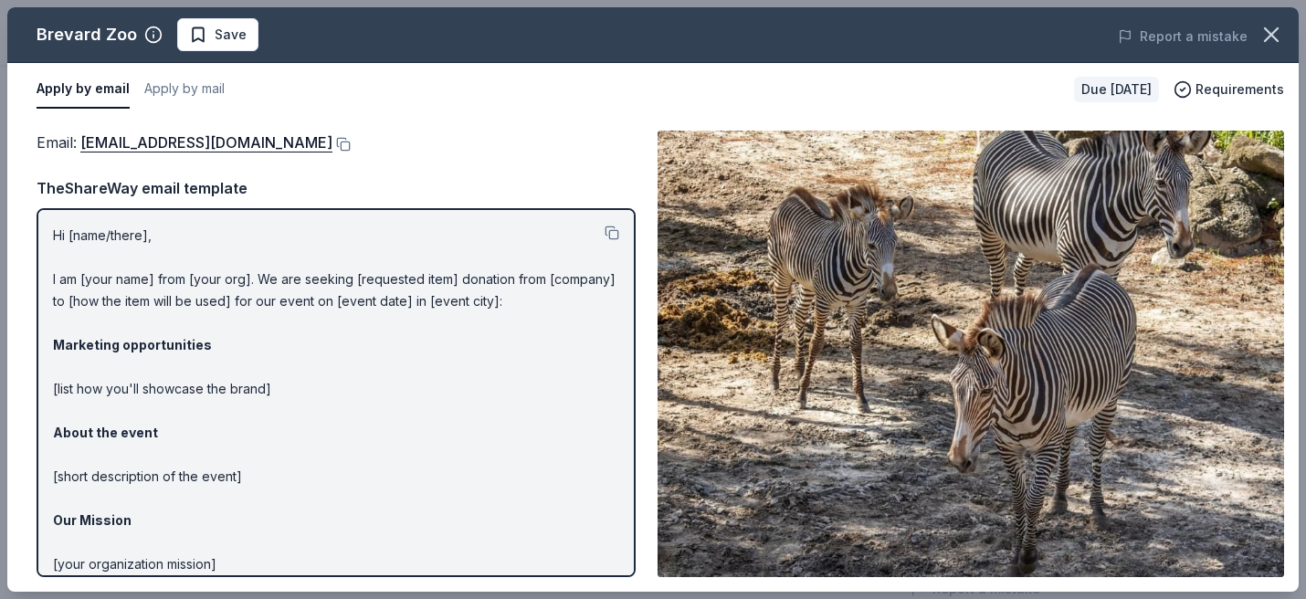
click at [144, 276] on p "Hi [name/there], I am [your name] from [your org]. We are seeking [requested it…" at bounding box center [336, 455] width 566 height 460
drag, startPoint x: 53, startPoint y: 231, endPoint x: 299, endPoint y: 591, distance: 435.7
click at [299, 591] on div "Email : deptguestservices@brevardzoo.org Email : deptguestservices@brevardzoo.o…" at bounding box center [652, 354] width 1291 height 476
click at [344, 521] on p "Hi [name/there], I am [your name] from [your org]. We are seeking [requested it…" at bounding box center [336, 455] width 566 height 460
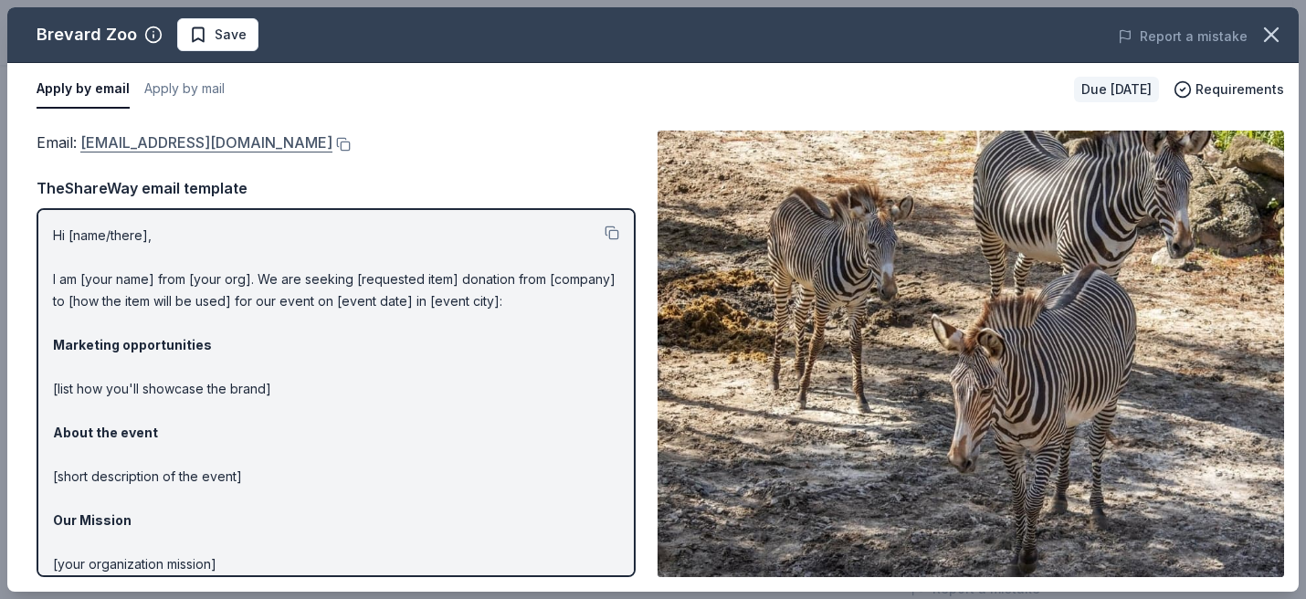
click at [276, 145] on link "deptguestservices@brevardzoo.org" at bounding box center [206, 143] width 252 height 24
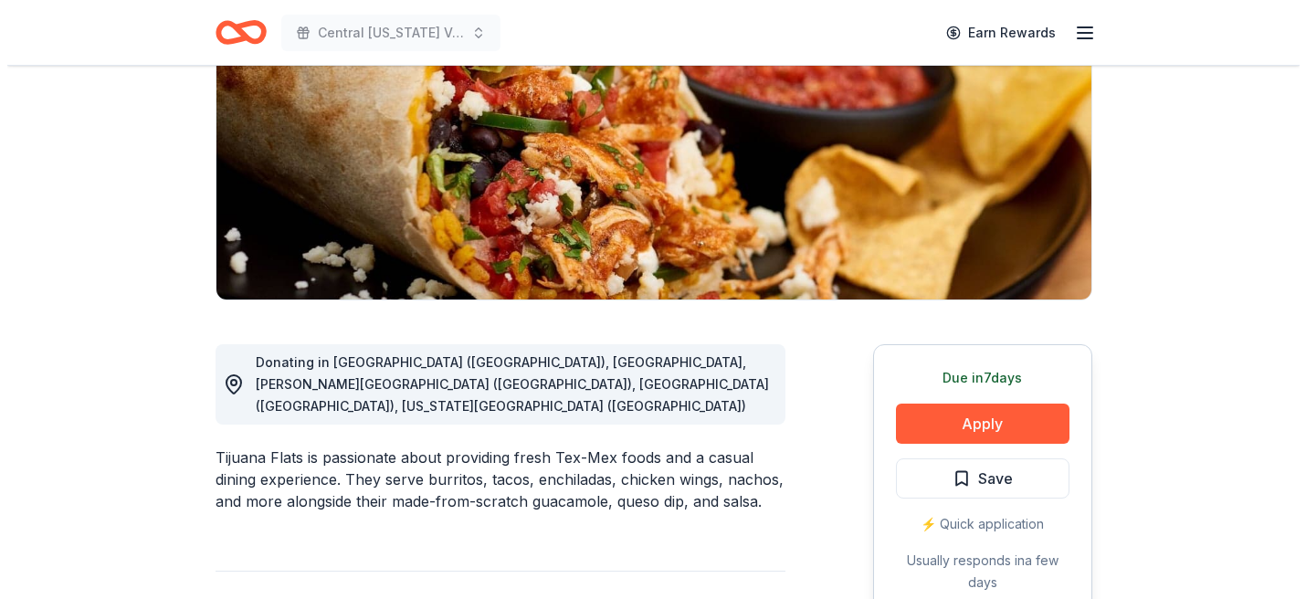
scroll to position [297, 0]
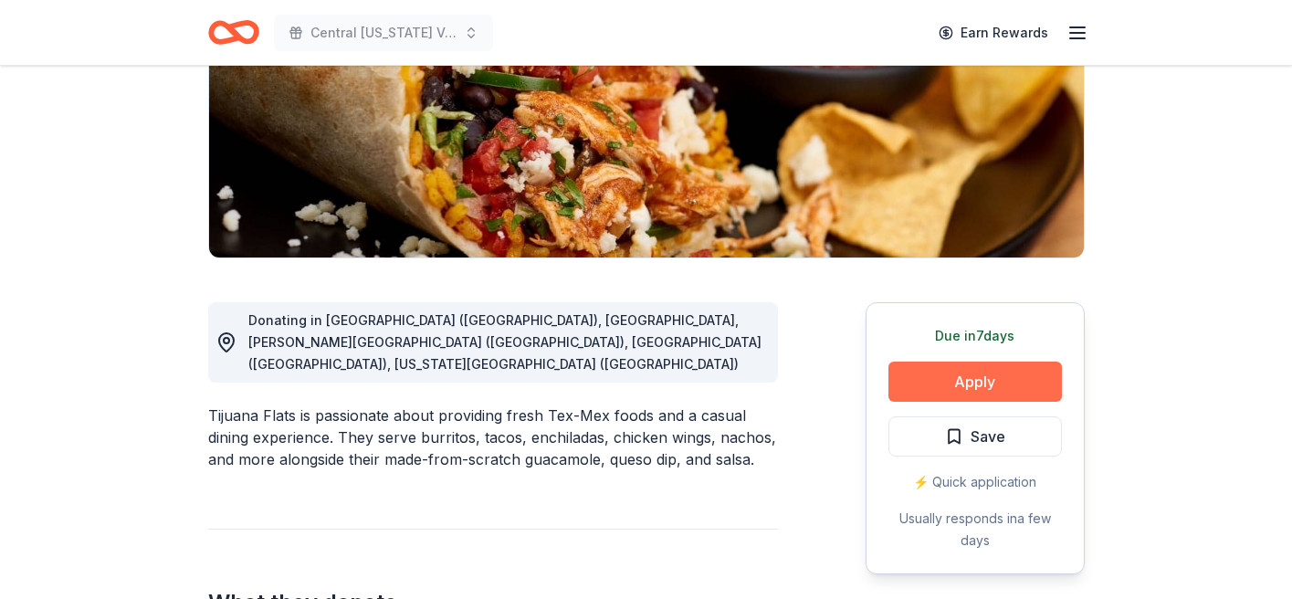
click at [982, 376] on button "Apply" at bounding box center [976, 382] width 174 height 40
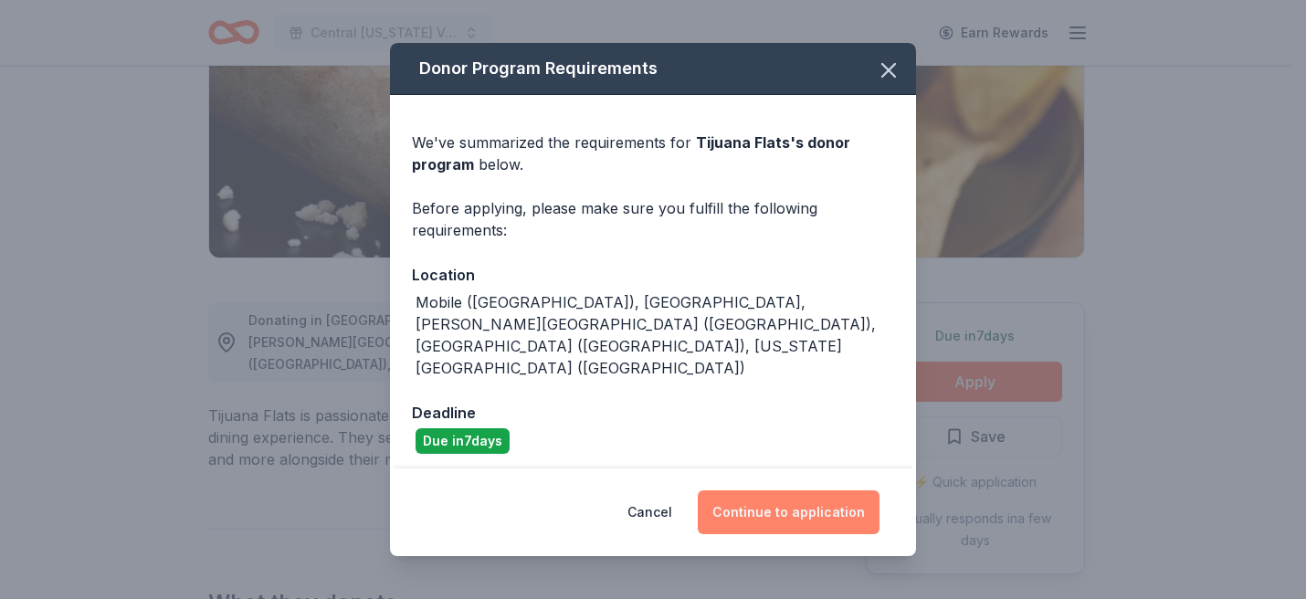
click at [751, 498] on button "Continue to application" at bounding box center [789, 512] width 182 height 44
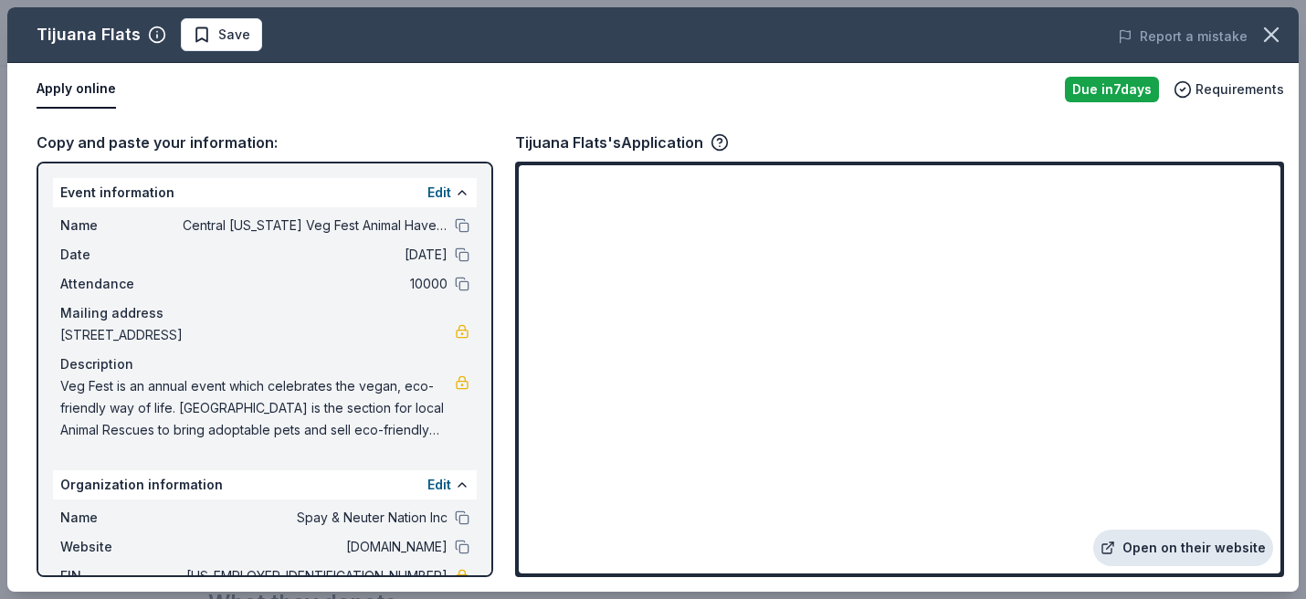
click at [1269, 557] on link "Open on their website" at bounding box center [1183, 548] width 180 height 37
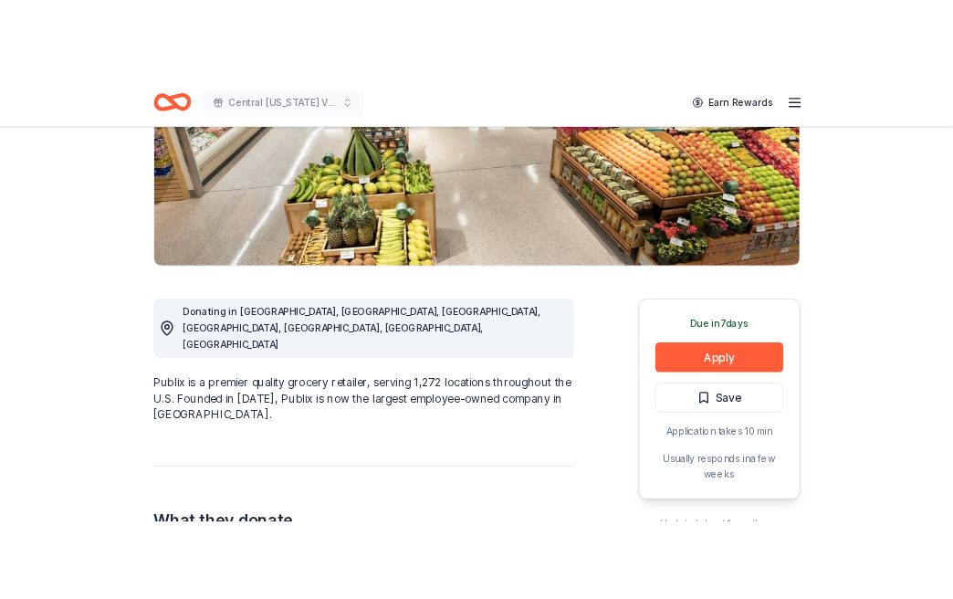
scroll to position [311, 0]
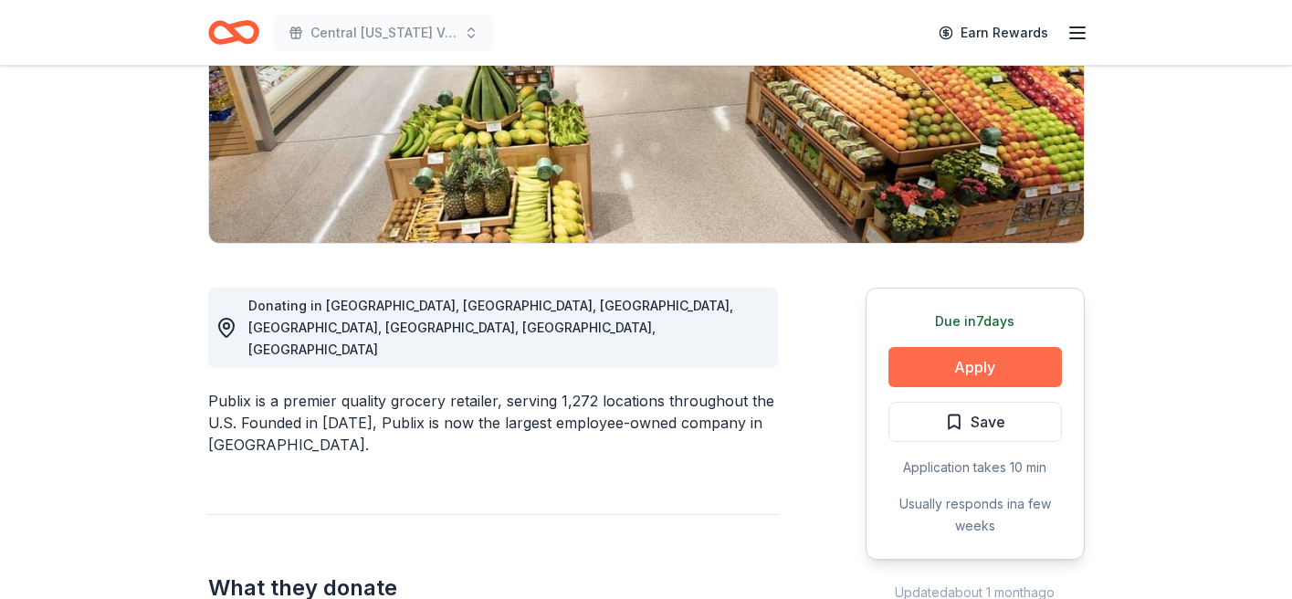
click at [958, 357] on button "Apply" at bounding box center [976, 367] width 174 height 40
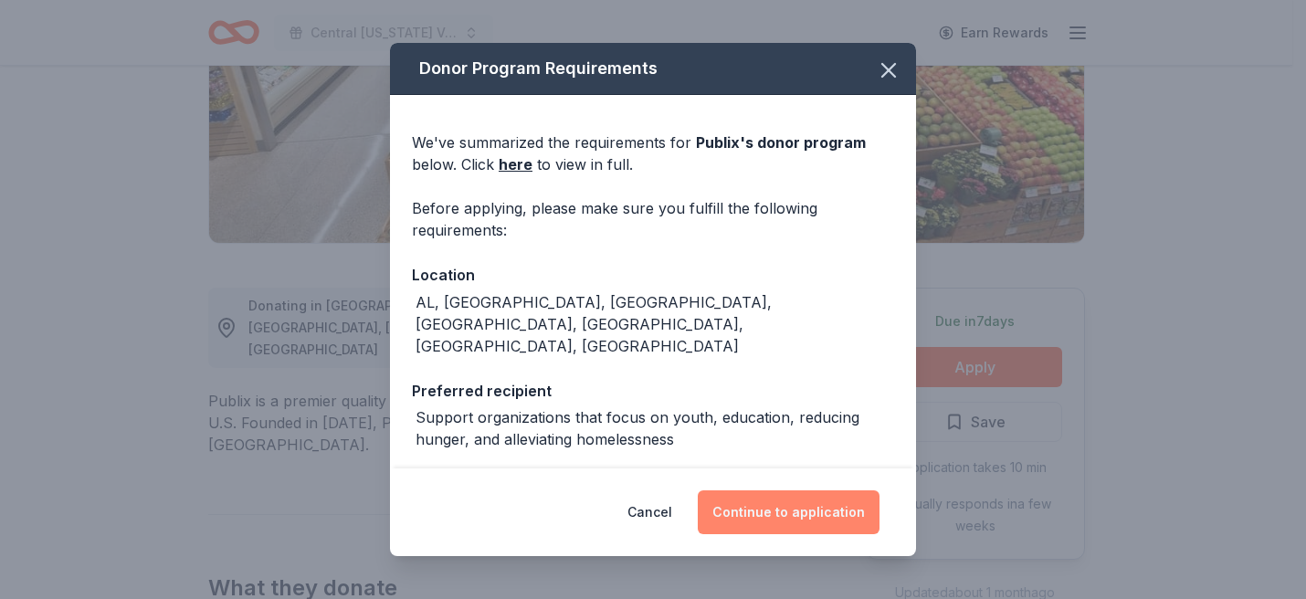
click at [789, 521] on button "Continue to application" at bounding box center [789, 512] width 182 height 44
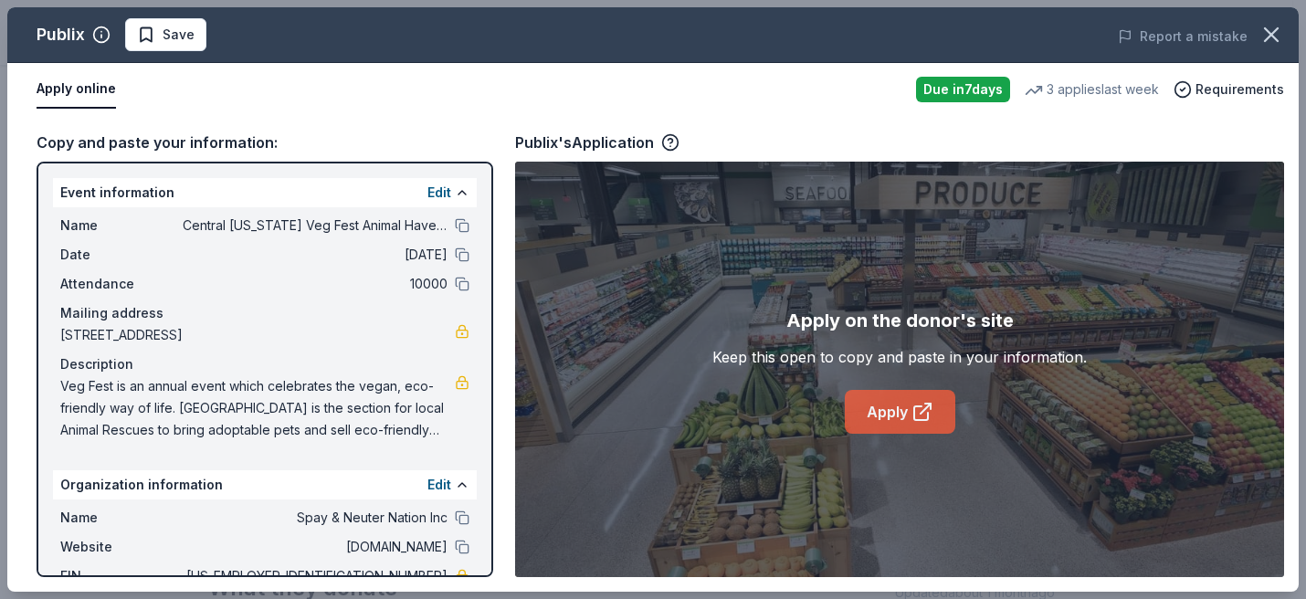
click at [872, 410] on link "Apply" at bounding box center [900, 412] width 110 height 44
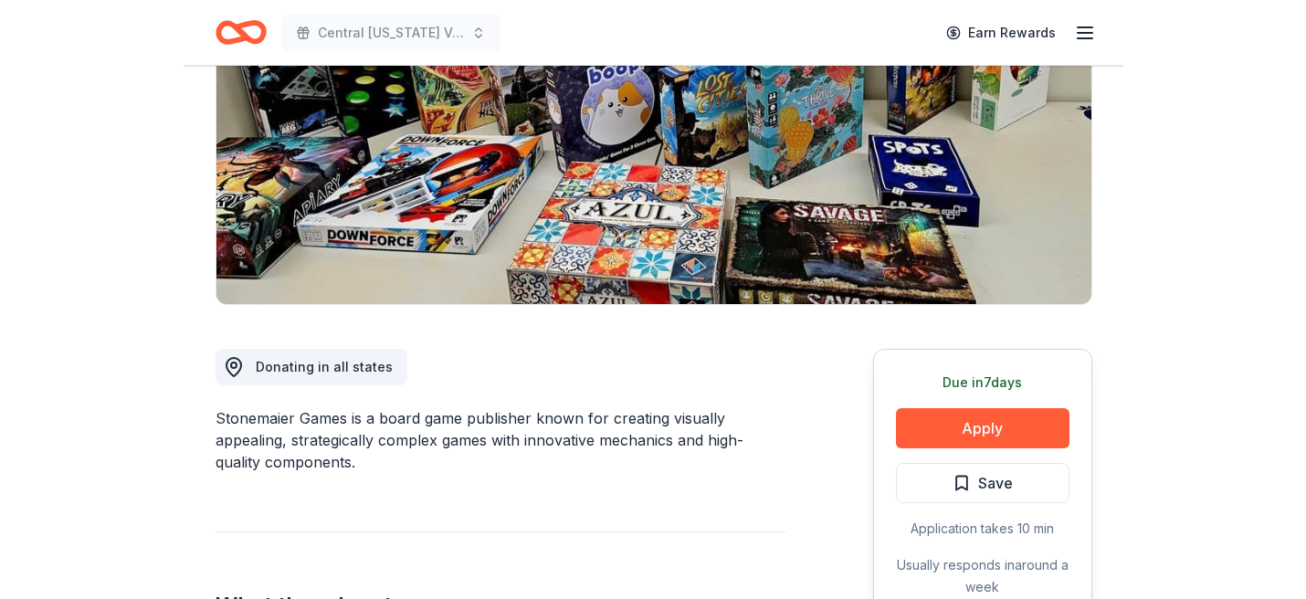
scroll to position [346, 0]
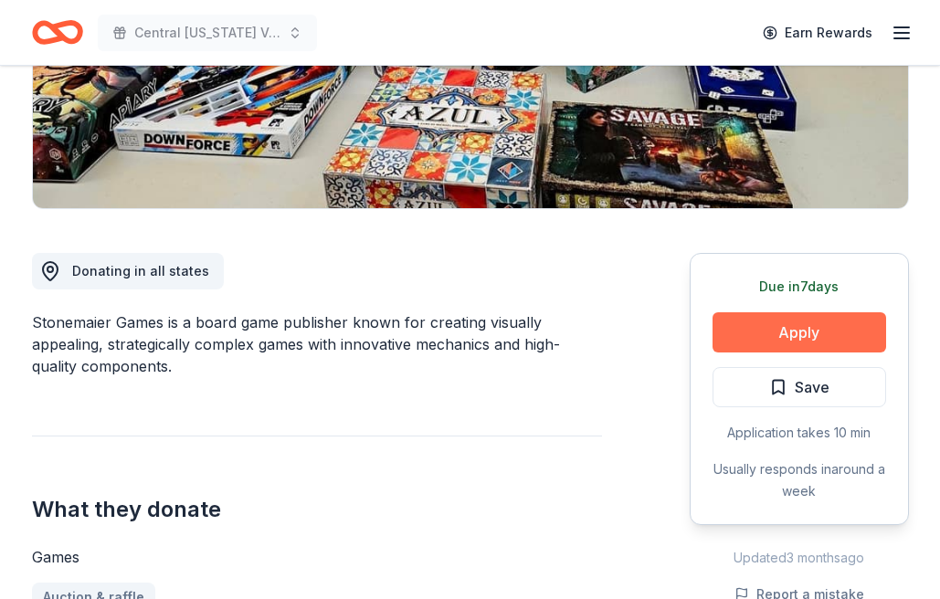
click at [848, 322] on button "Apply" at bounding box center [799, 332] width 174 height 40
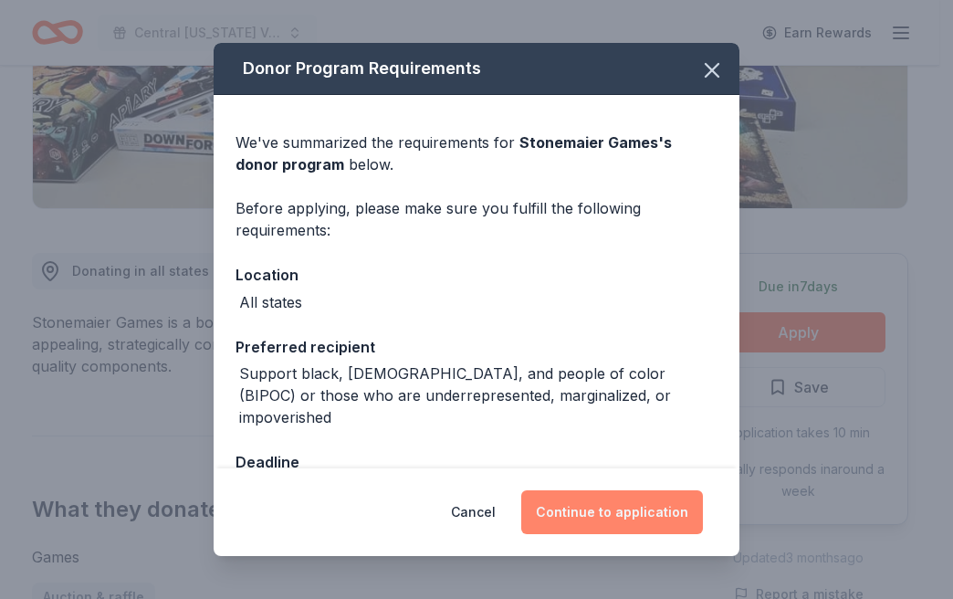
click at [636, 505] on button "Continue to application" at bounding box center [612, 512] width 182 height 44
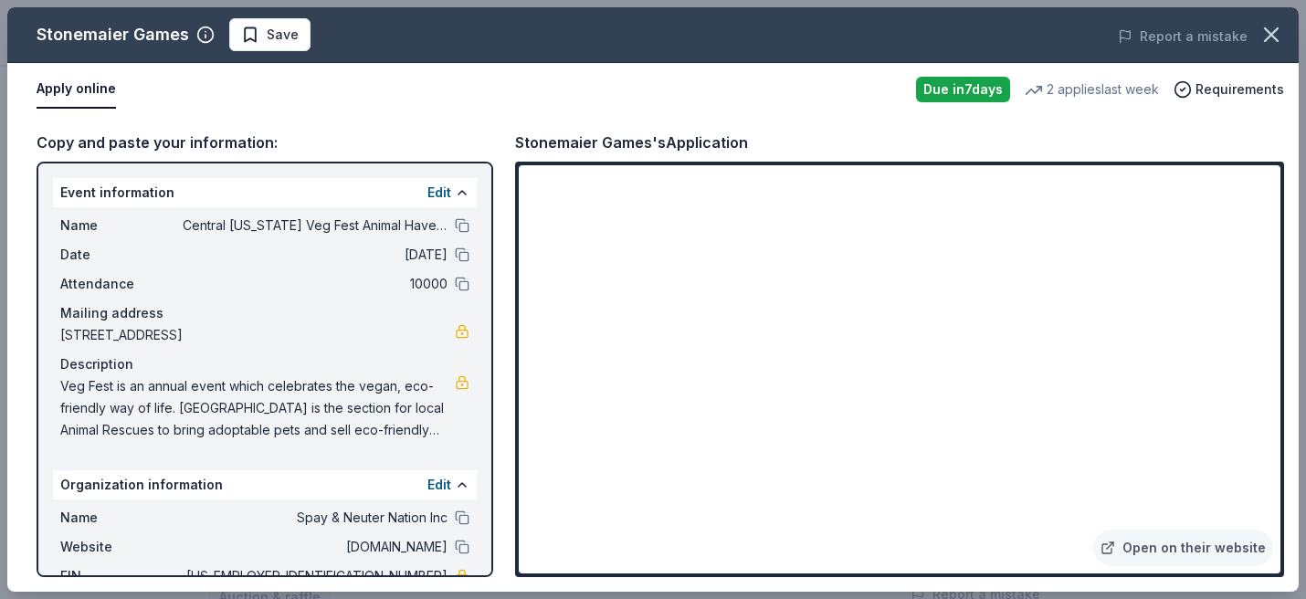
click at [939, 394] on div "Open on their website" at bounding box center [899, 369] width 769 height 415
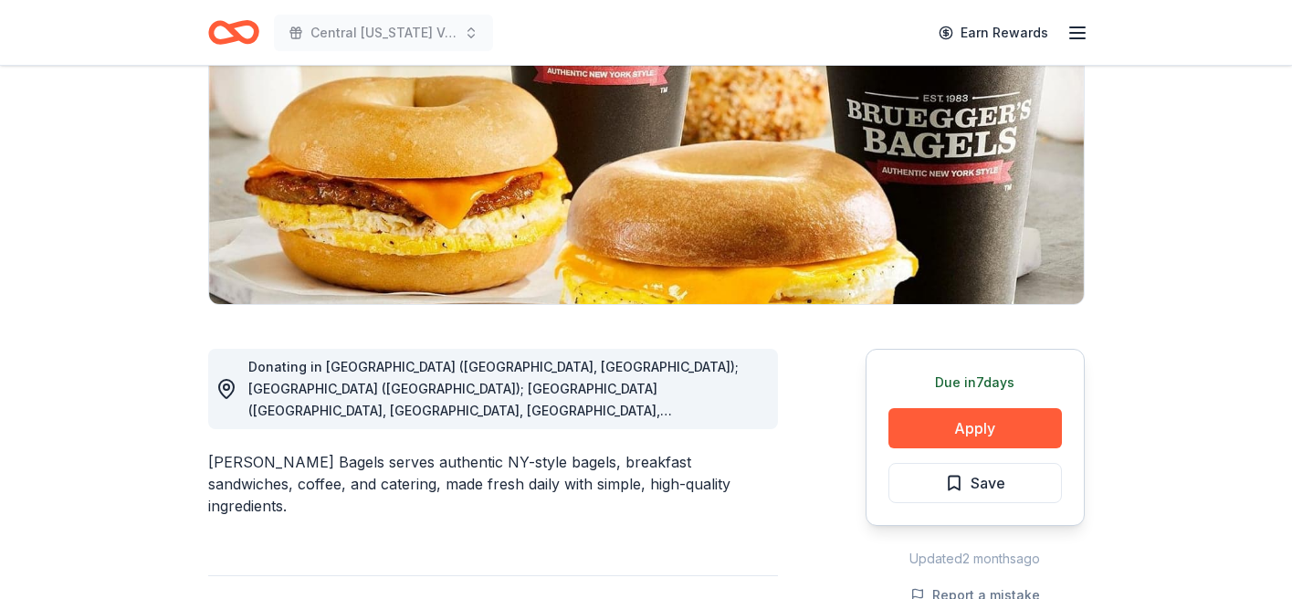
scroll to position [255, 0]
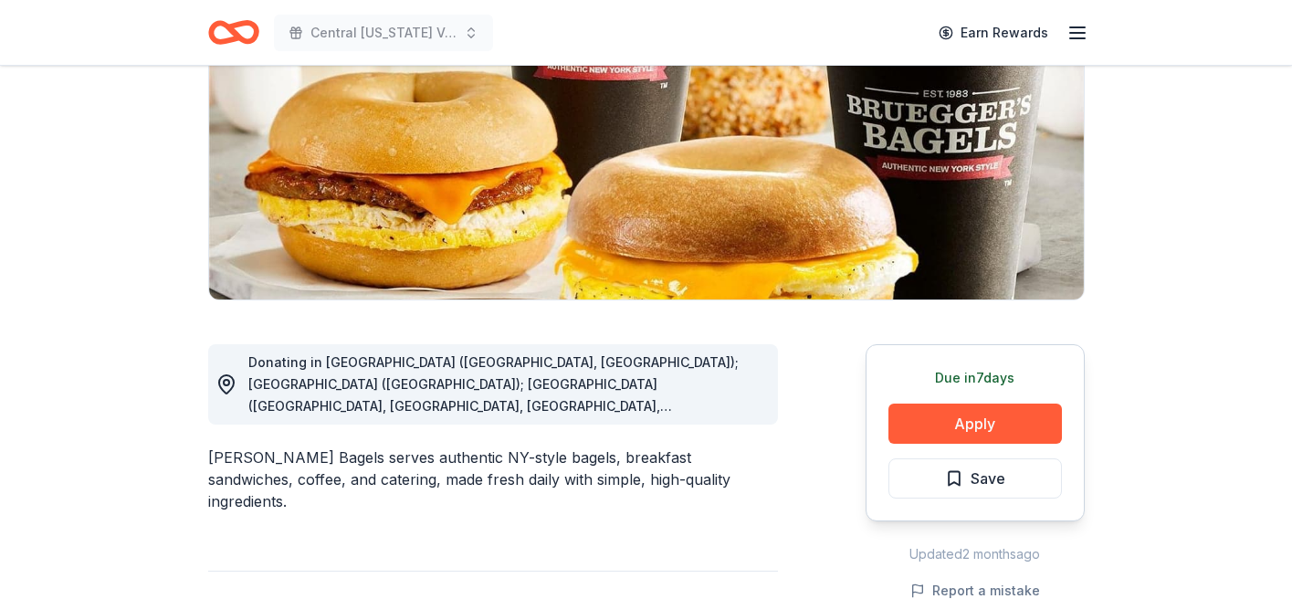
click at [1009, 413] on button "Apply" at bounding box center [976, 424] width 174 height 40
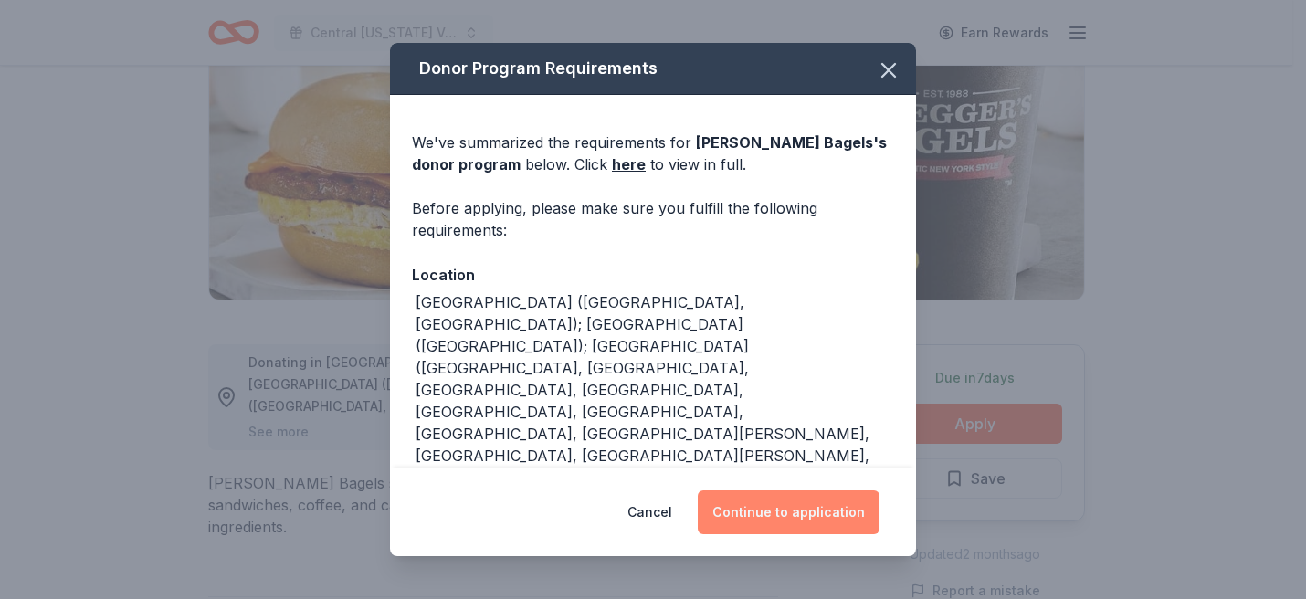
click at [842, 525] on button "Continue to application" at bounding box center [789, 512] width 182 height 44
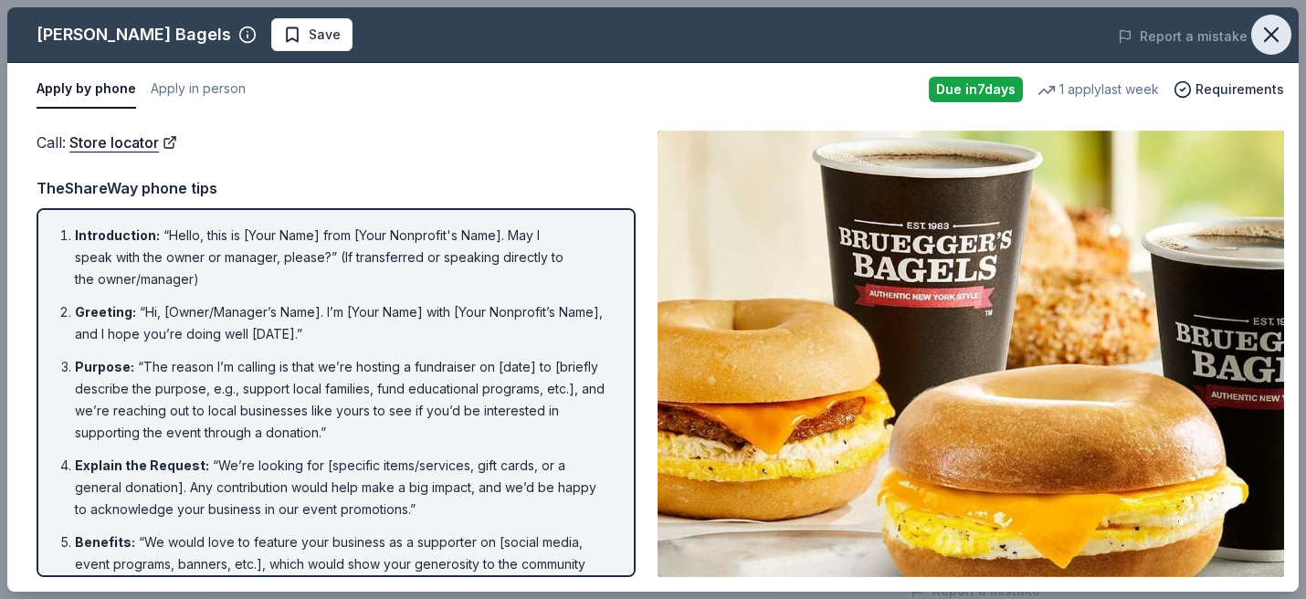
click at [1272, 45] on icon "button" at bounding box center [1271, 35] width 26 height 26
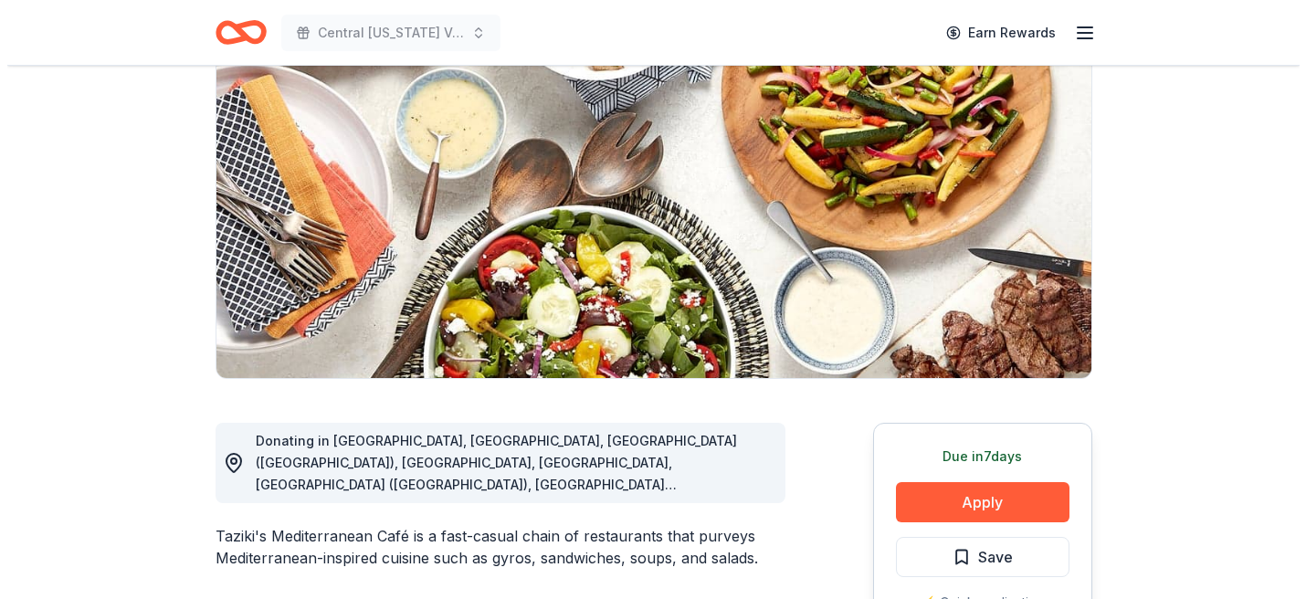
scroll to position [251, 0]
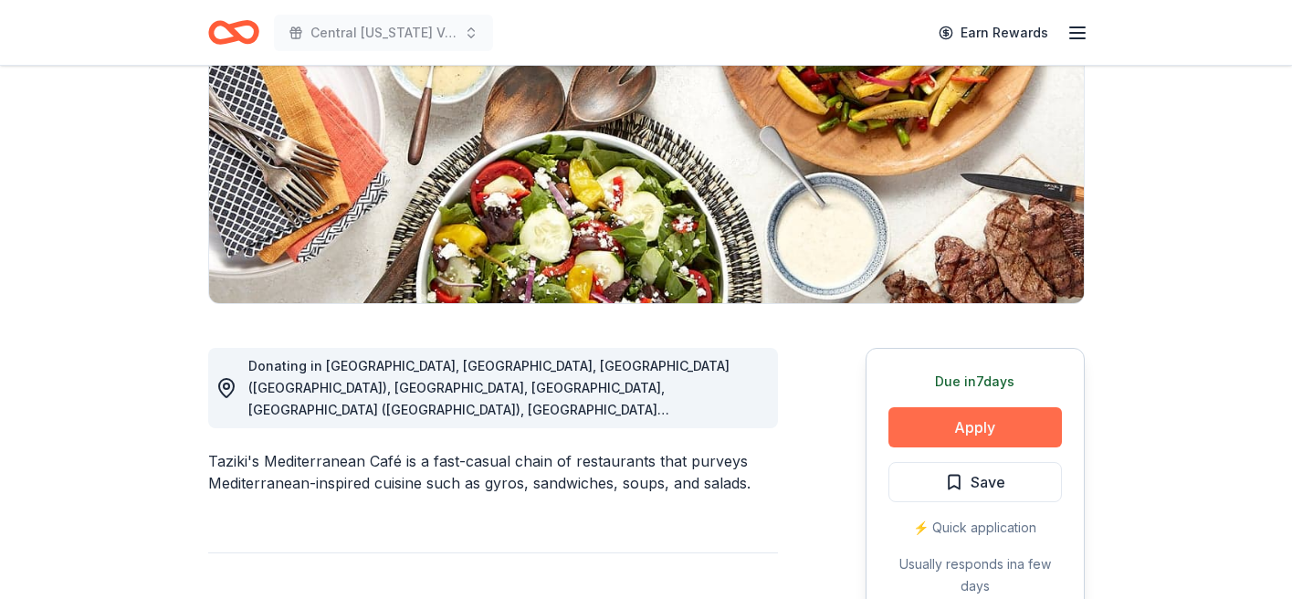
click at [979, 426] on button "Apply" at bounding box center [976, 427] width 174 height 40
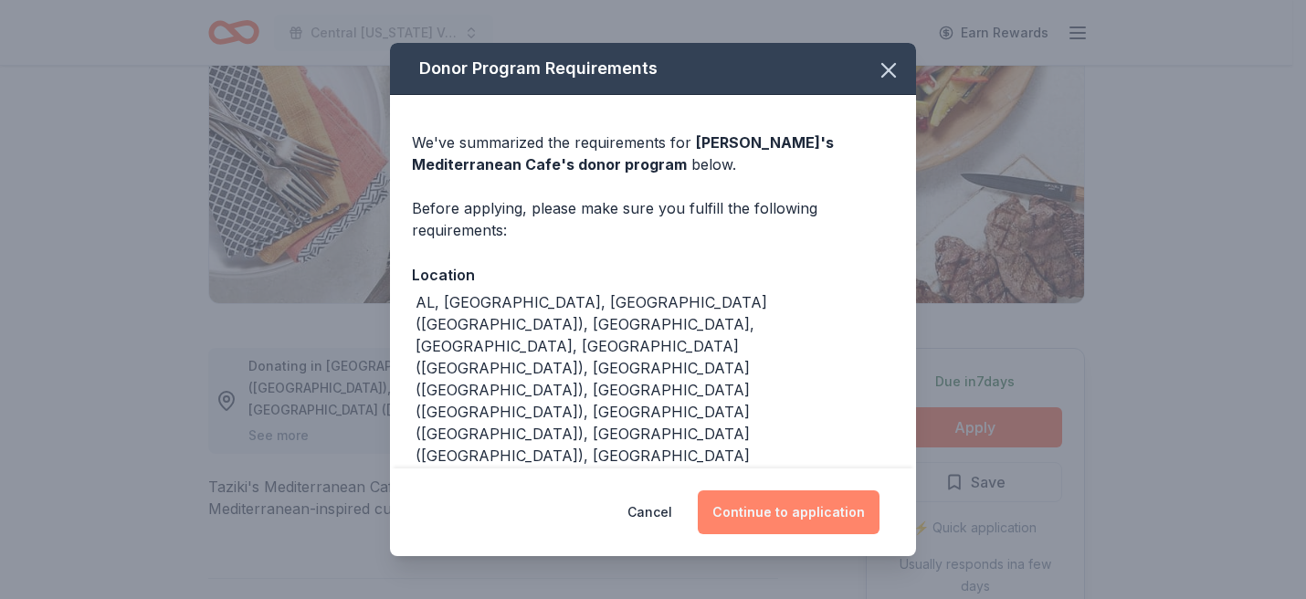
click at [764, 520] on button "Continue to application" at bounding box center [789, 512] width 182 height 44
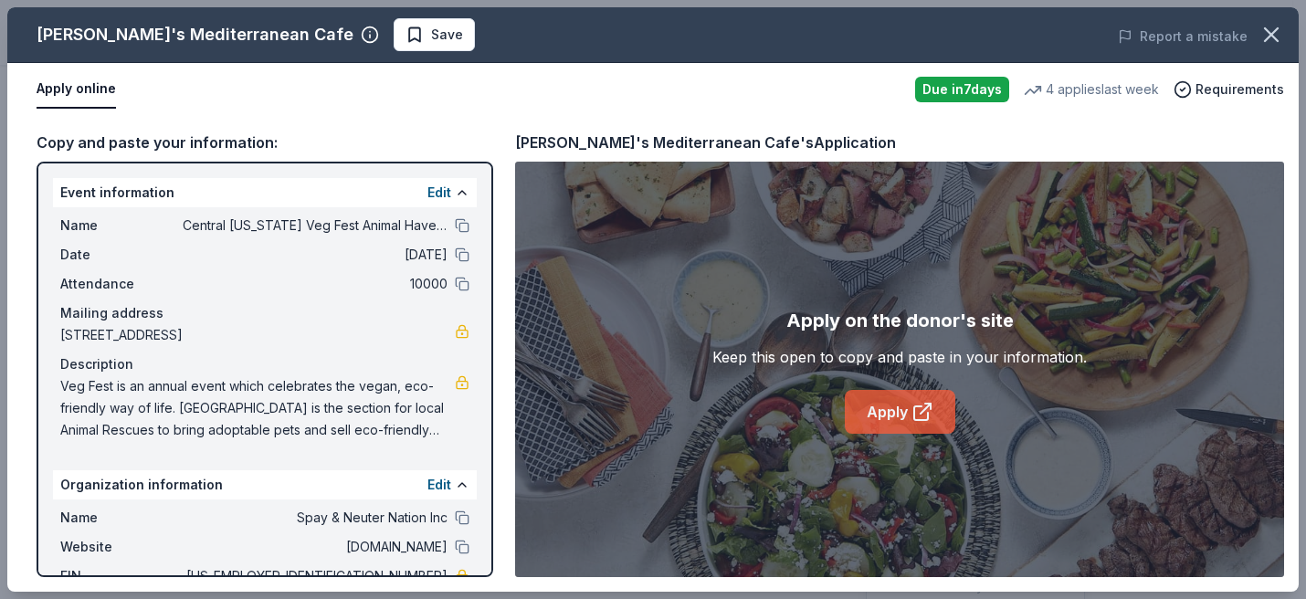
click at [889, 412] on link "Apply" at bounding box center [900, 412] width 110 height 44
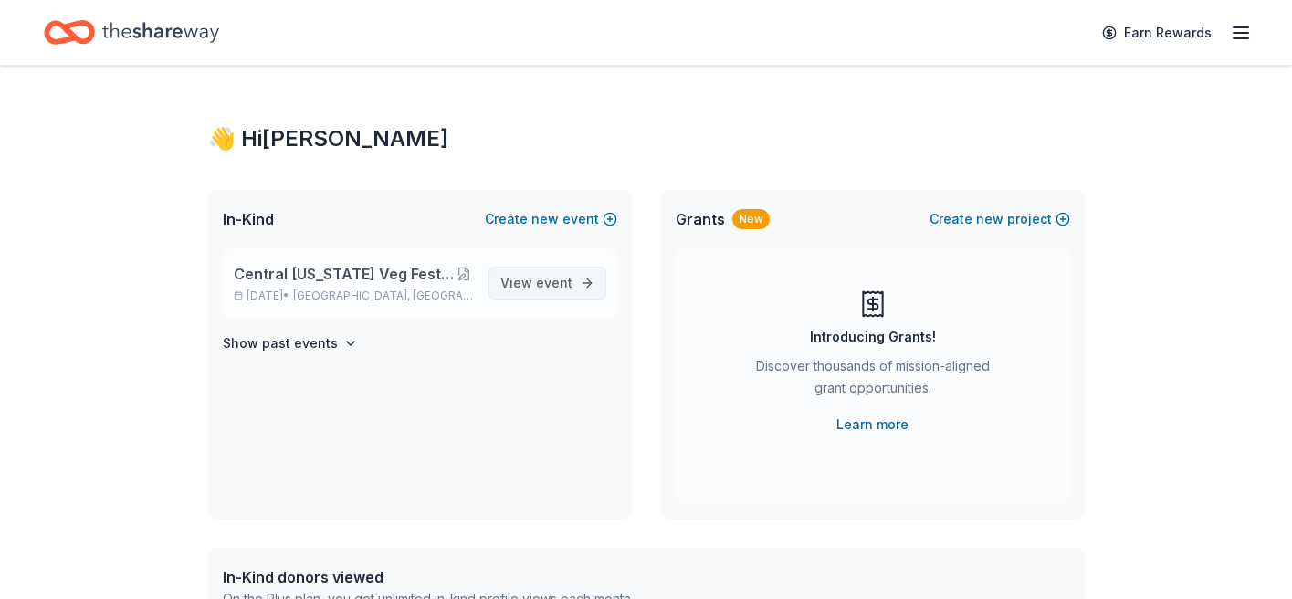
click at [588, 290] on link "View event" at bounding box center [548, 283] width 118 height 33
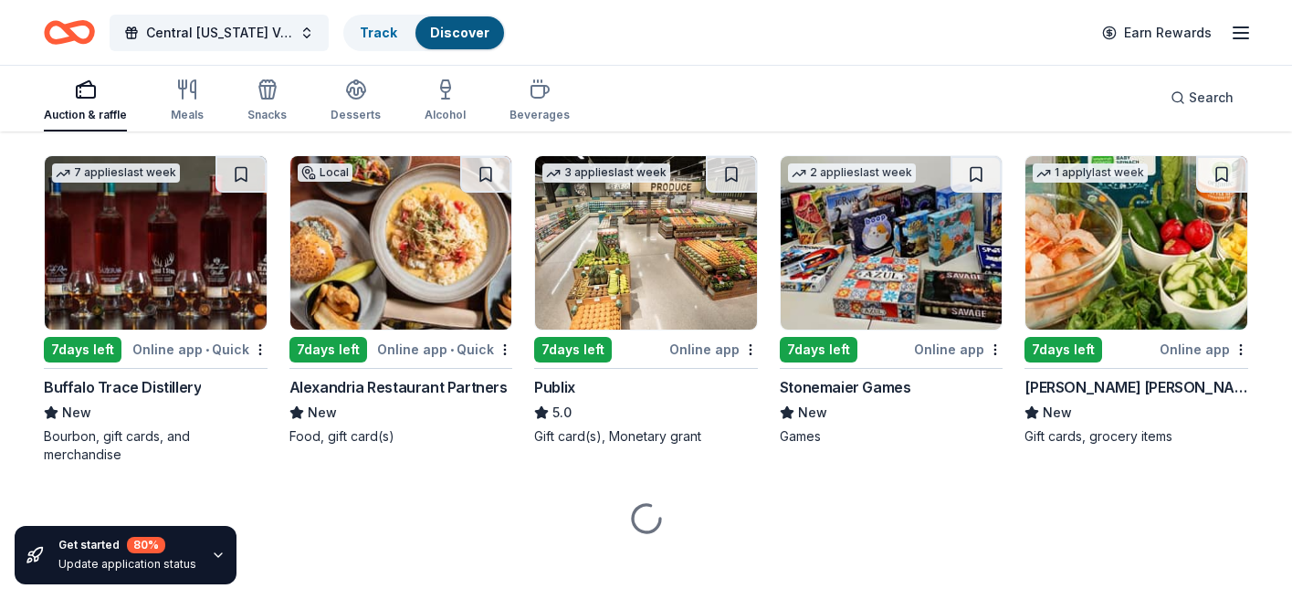
scroll to position [4051, 0]
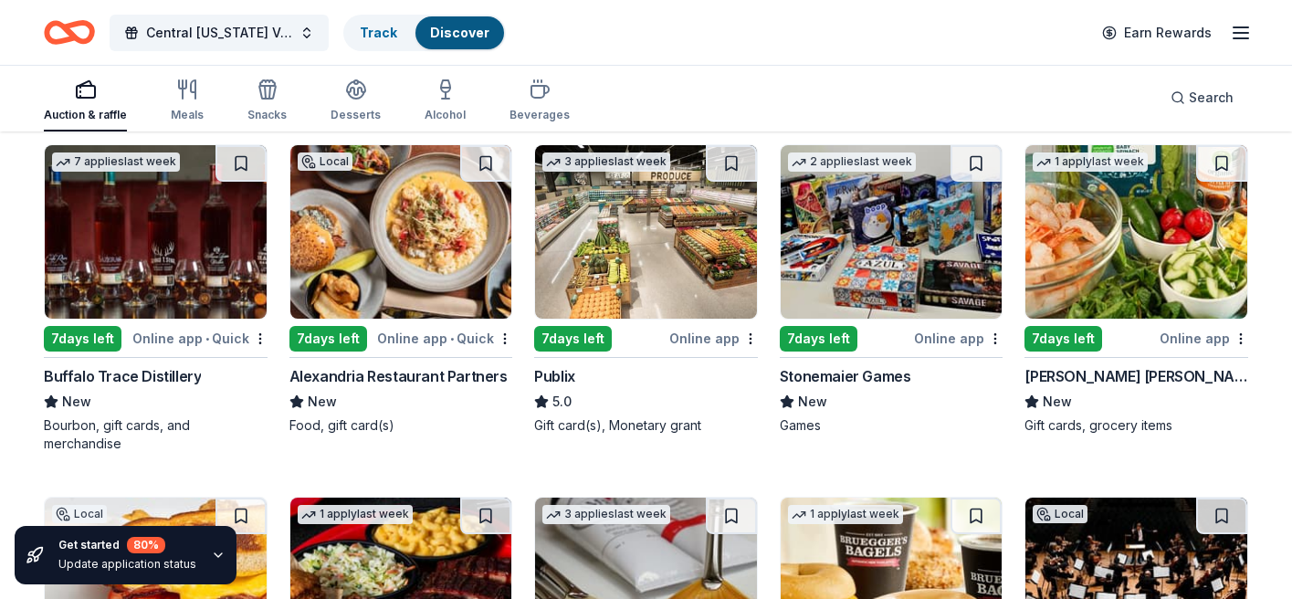
click at [1095, 378] on div "Harris Teeter" at bounding box center [1137, 376] width 224 height 22
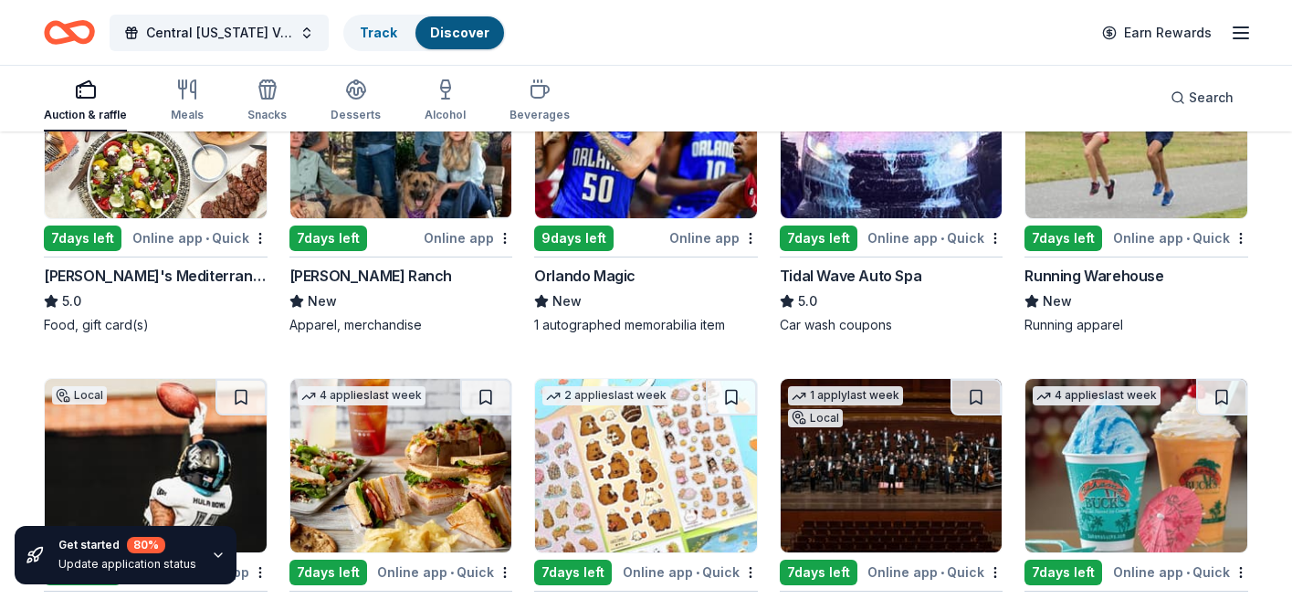
scroll to position [5074, 0]
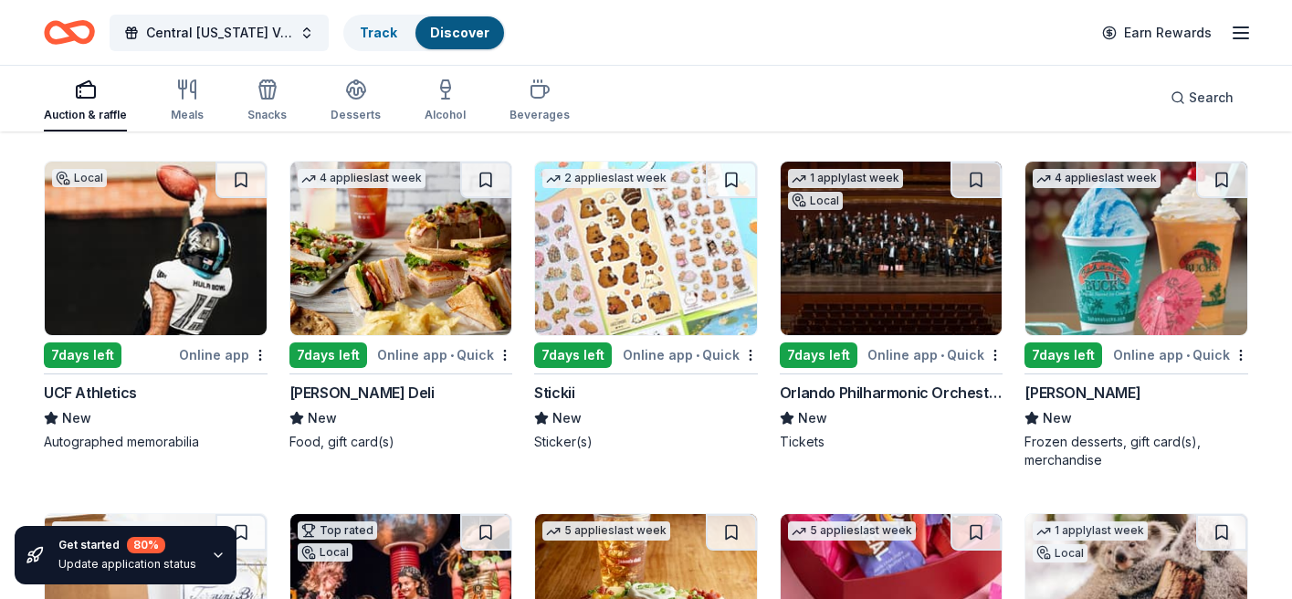
click at [359, 395] on div "[PERSON_NAME] Deli" at bounding box center [361, 393] width 145 height 22
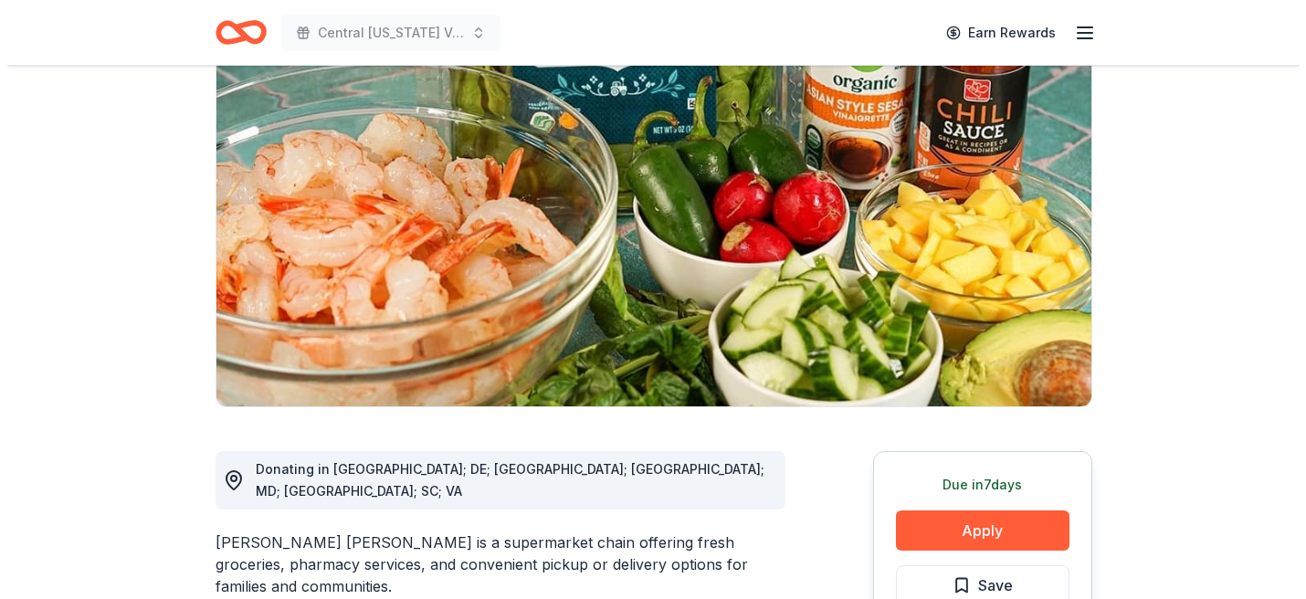
scroll to position [331, 0]
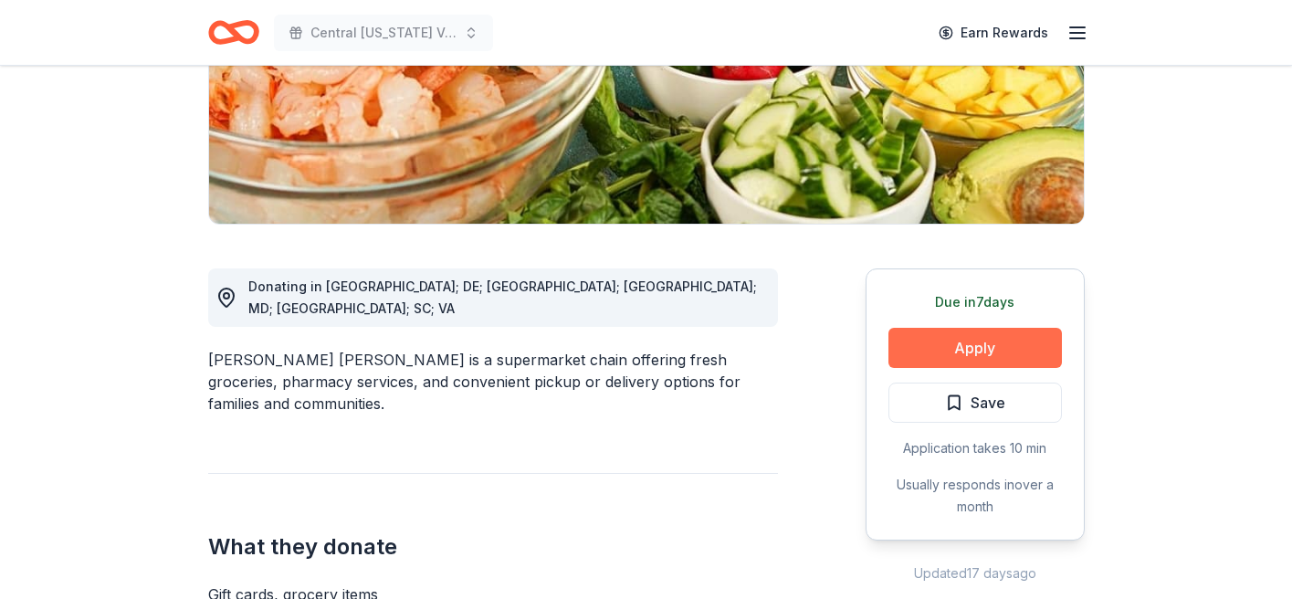
click at [979, 349] on button "Apply" at bounding box center [976, 348] width 174 height 40
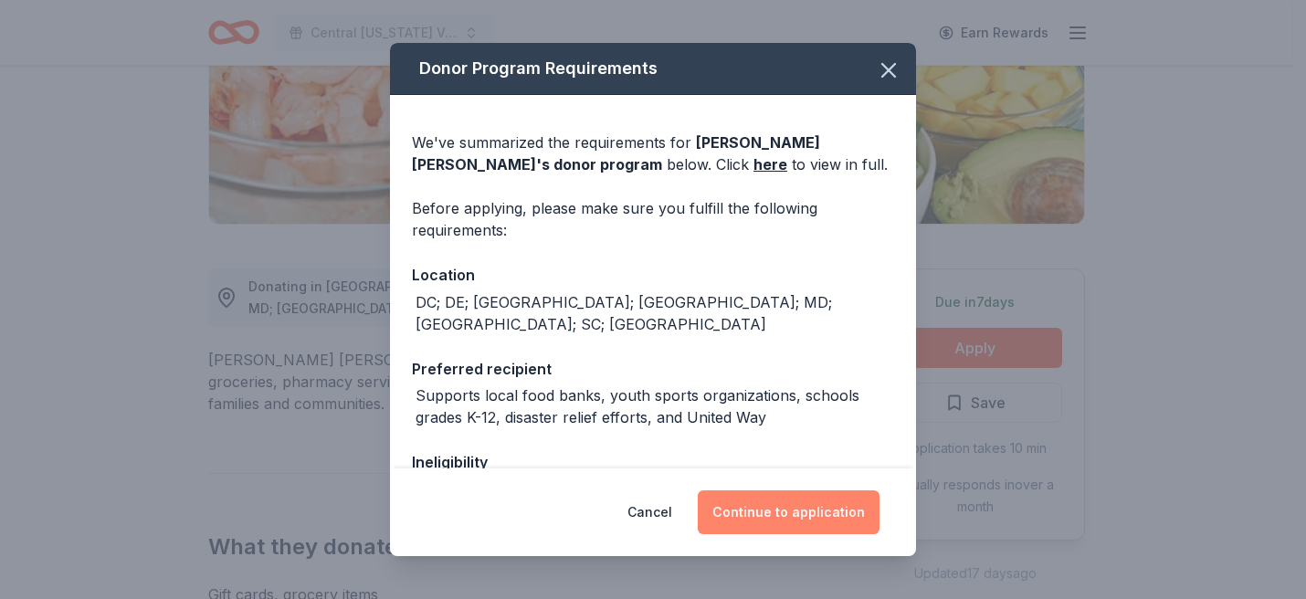
click at [767, 508] on button "Continue to application" at bounding box center [789, 512] width 182 height 44
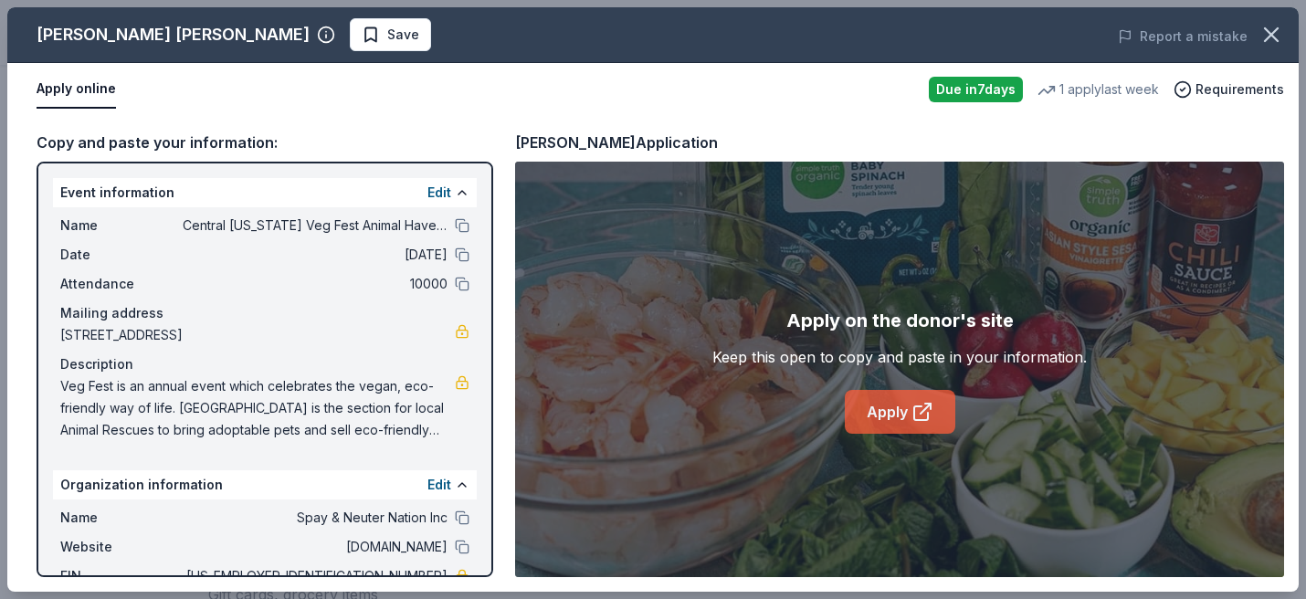
click at [899, 405] on link "Apply" at bounding box center [900, 412] width 110 height 44
